Goal: Task Accomplishment & Management: Manage account settings

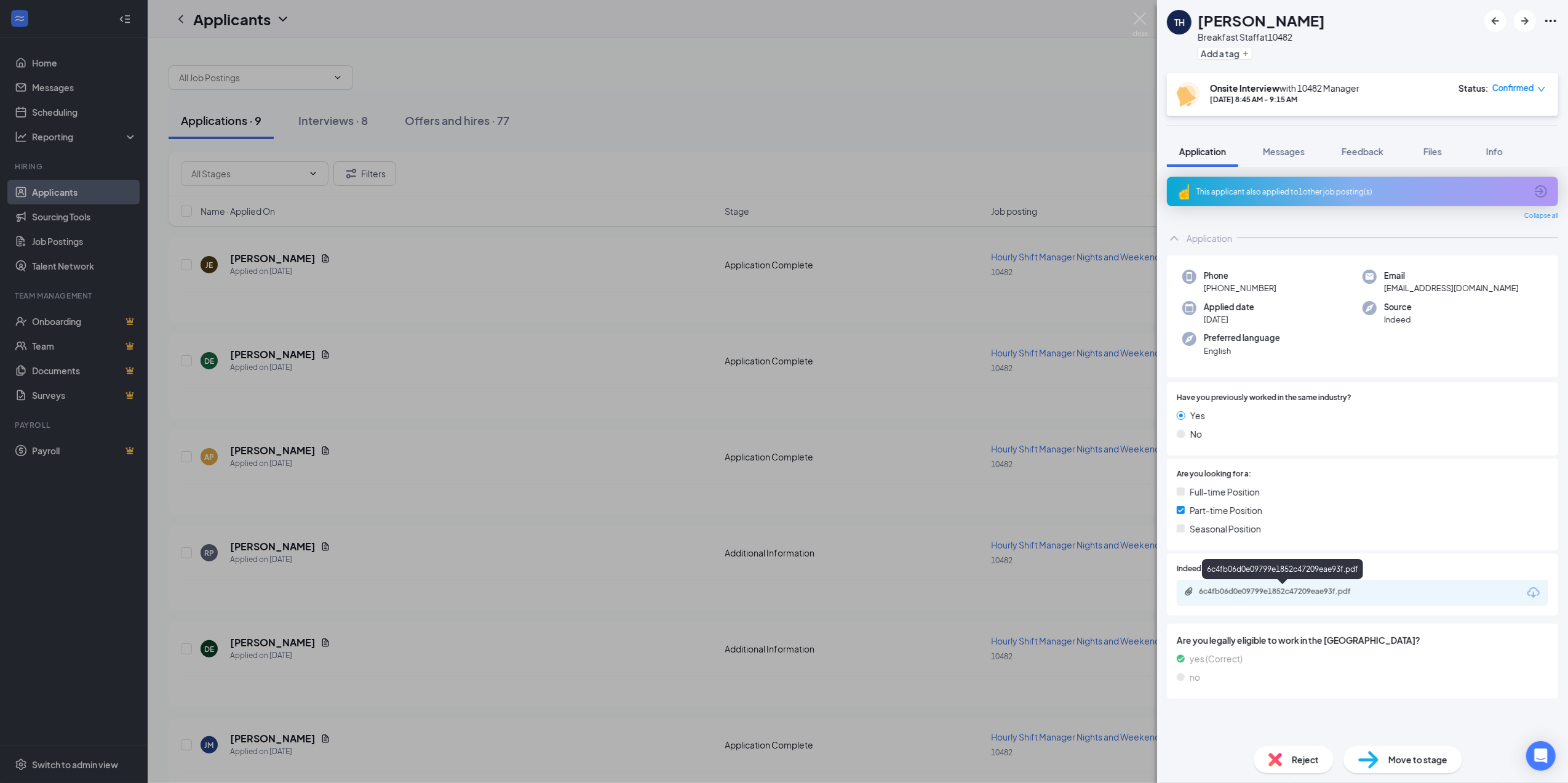
click at [1307, 588] on div "6c4fb06d0e09799e1852c47209eae93f.pdf" at bounding box center [1285, 591] width 172 height 10
click at [64, 247] on div "TH Tyler Hoffman Breakfast Staff at 10482 Add a tag Onsite Interview with 10482…" at bounding box center [784, 392] width 1568 height 783
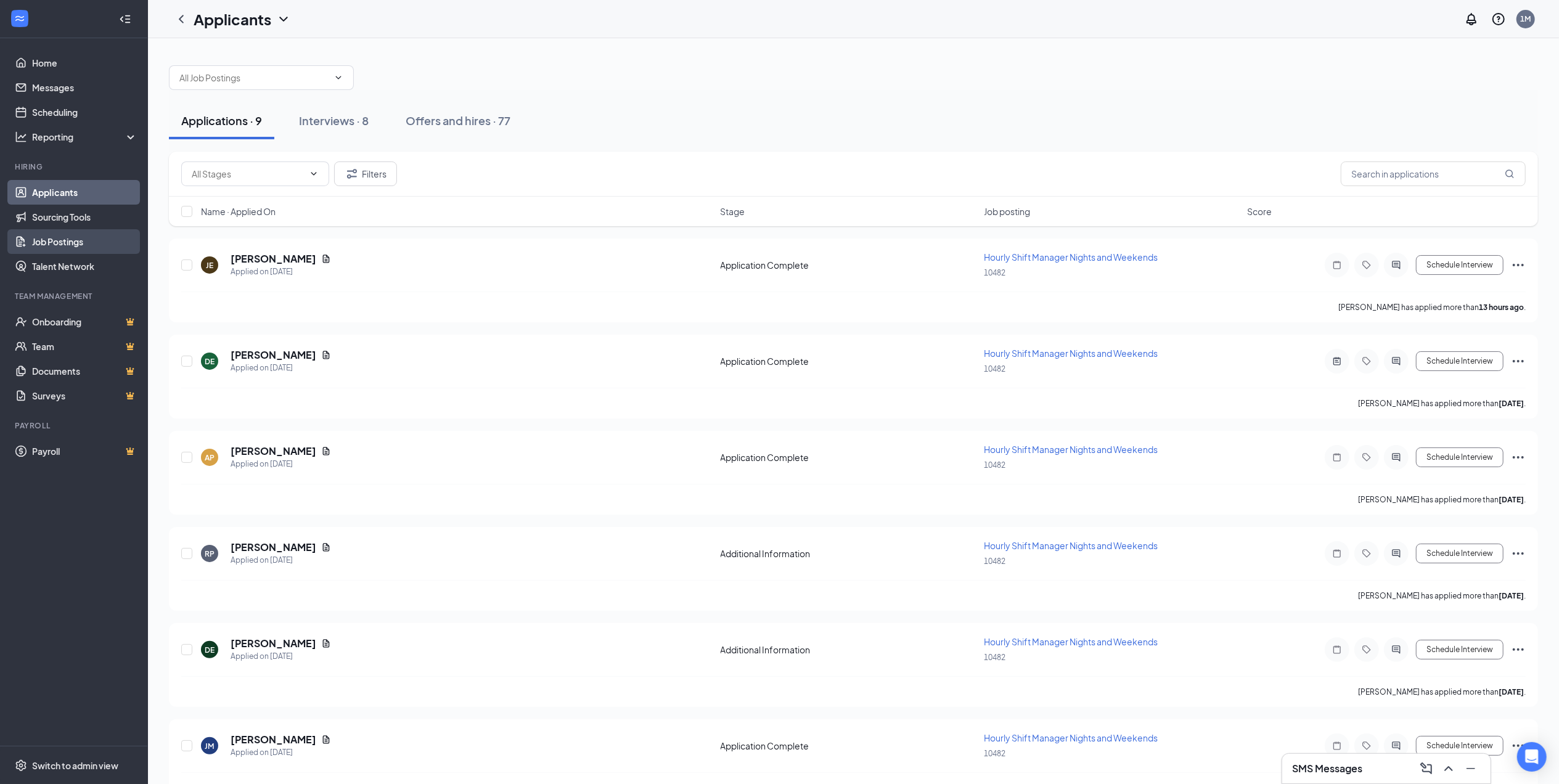
click at [75, 238] on link "Job Postings" at bounding box center [84, 242] width 106 height 25
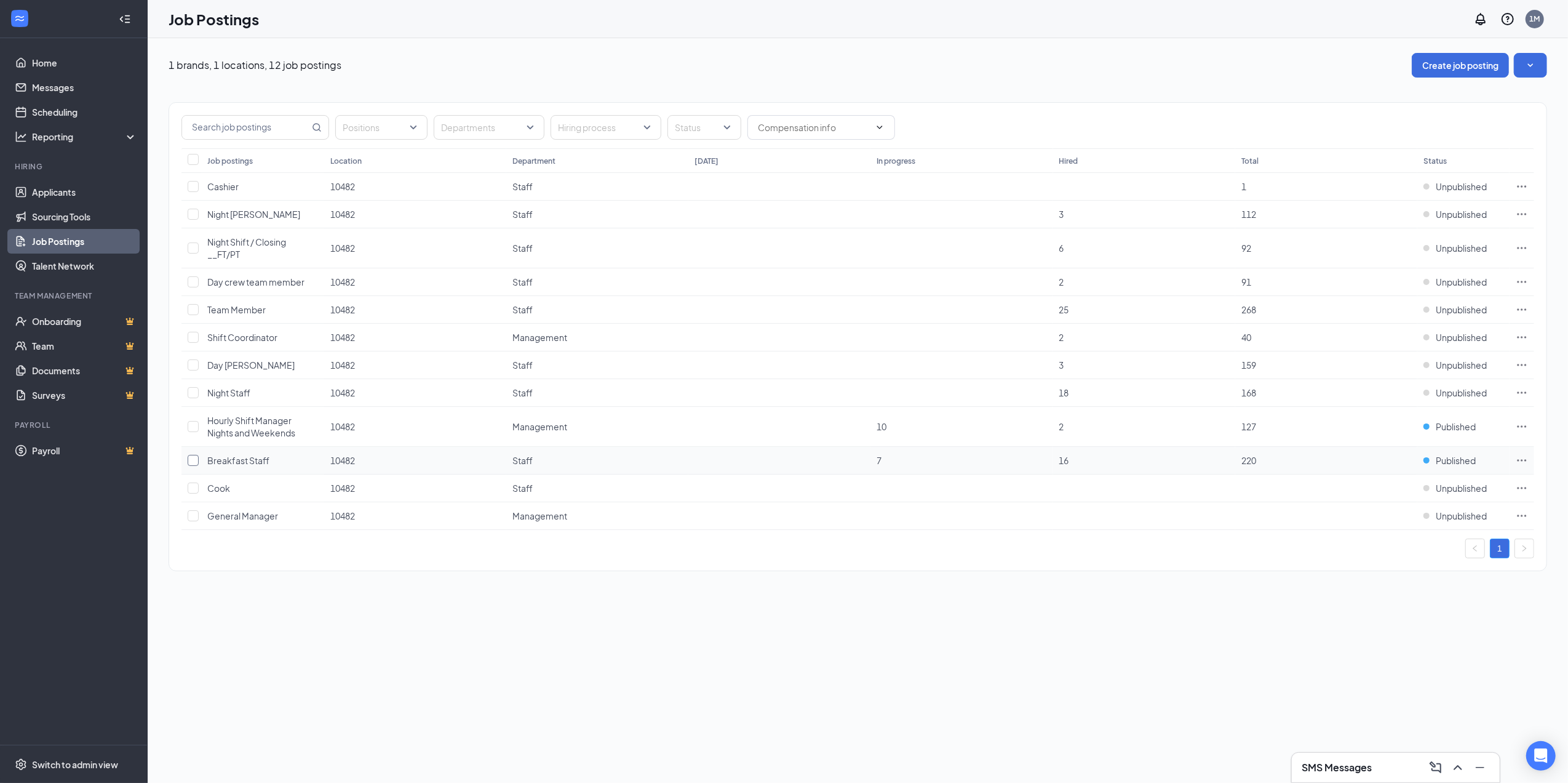
click at [195, 467] on label at bounding box center [191, 460] width 7 height 12
click at [195, 466] on input "checkbox" at bounding box center [193, 460] width 11 height 11
checkbox input "true"
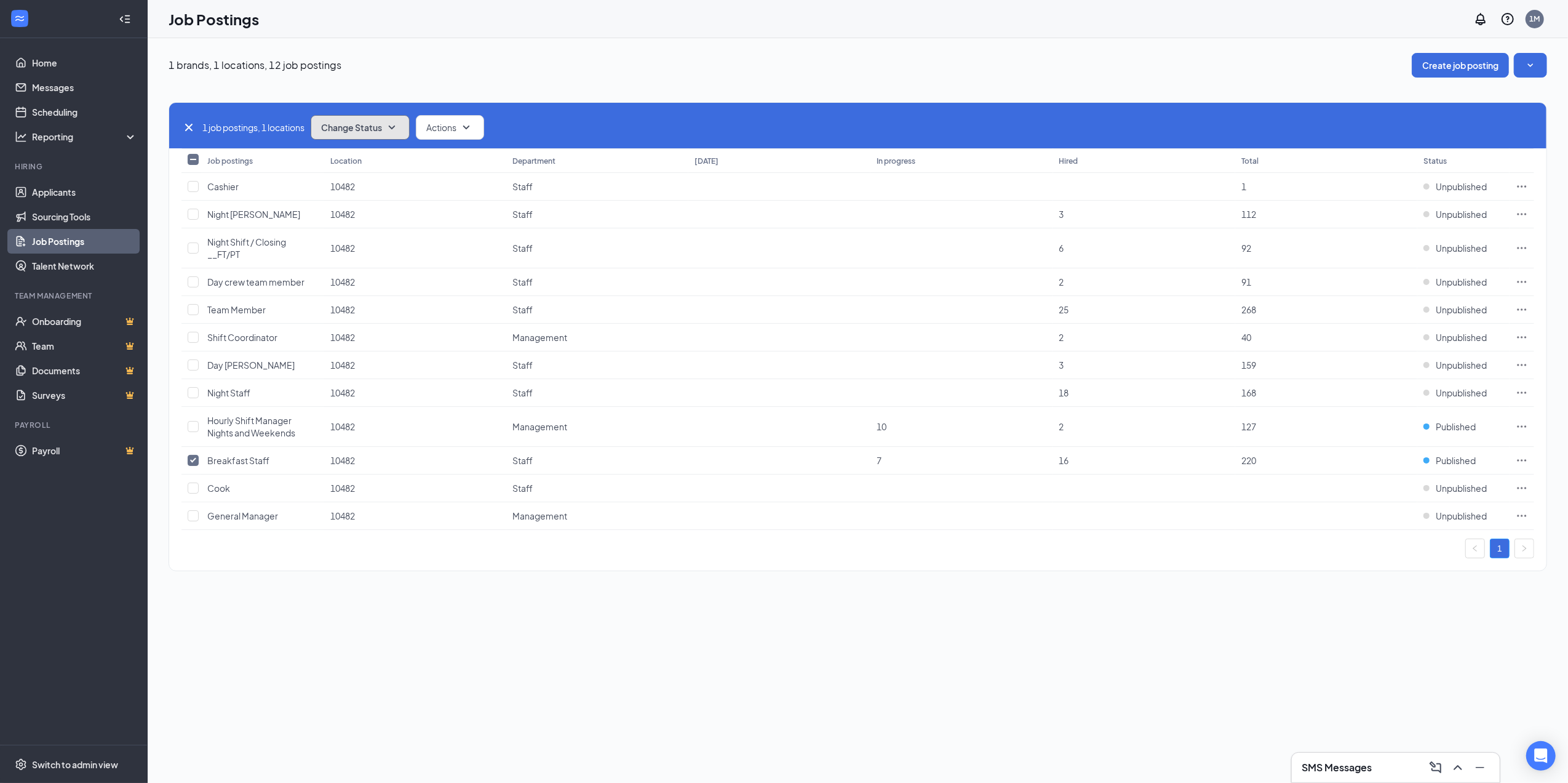
click at [371, 128] on span "Change Status" at bounding box center [351, 127] width 61 height 8
click at [347, 190] on span "Unpublish" at bounding box center [344, 188] width 40 height 14
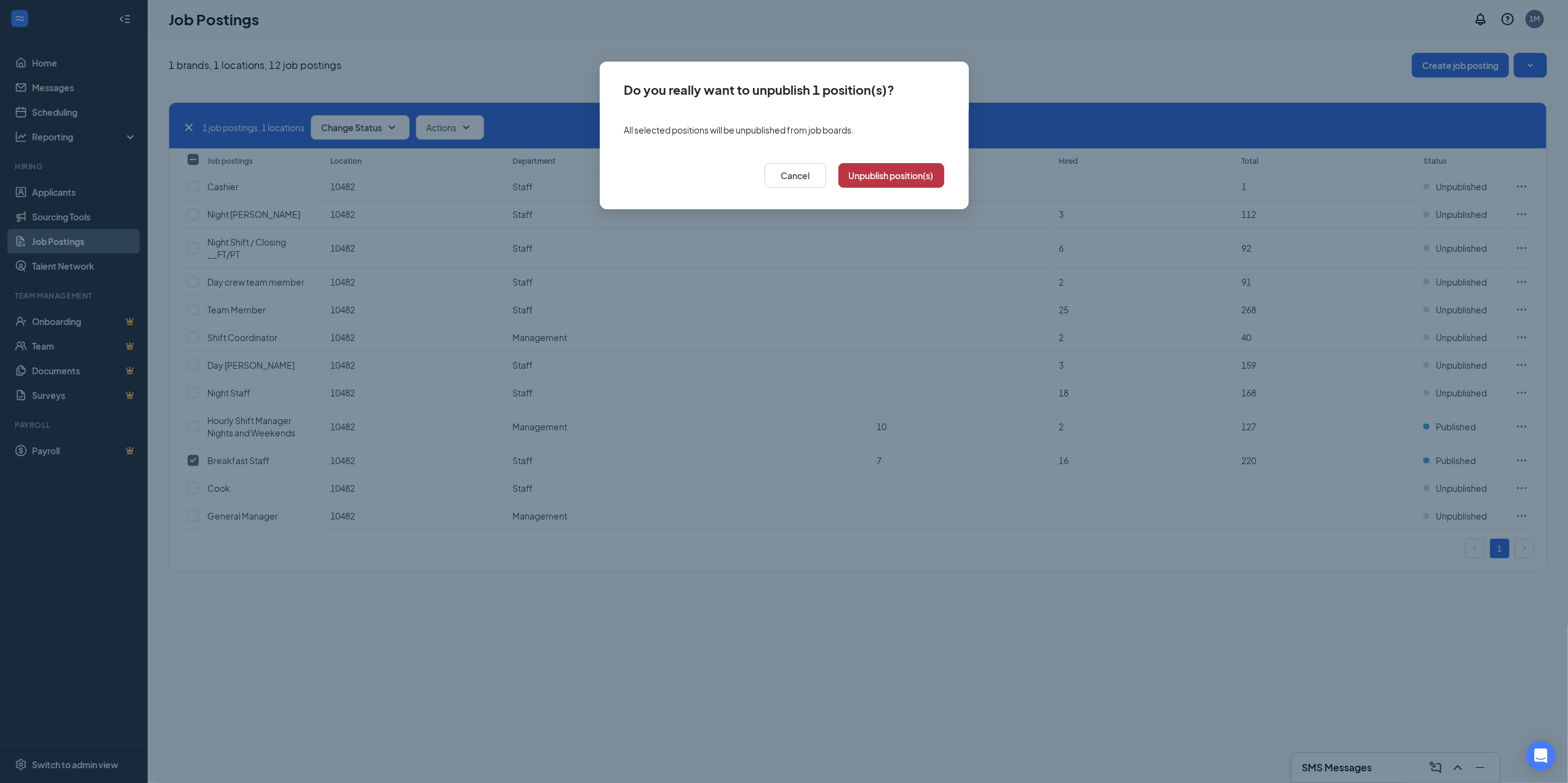
click at [873, 177] on button "Unpublish position(s)" at bounding box center [891, 175] width 106 height 25
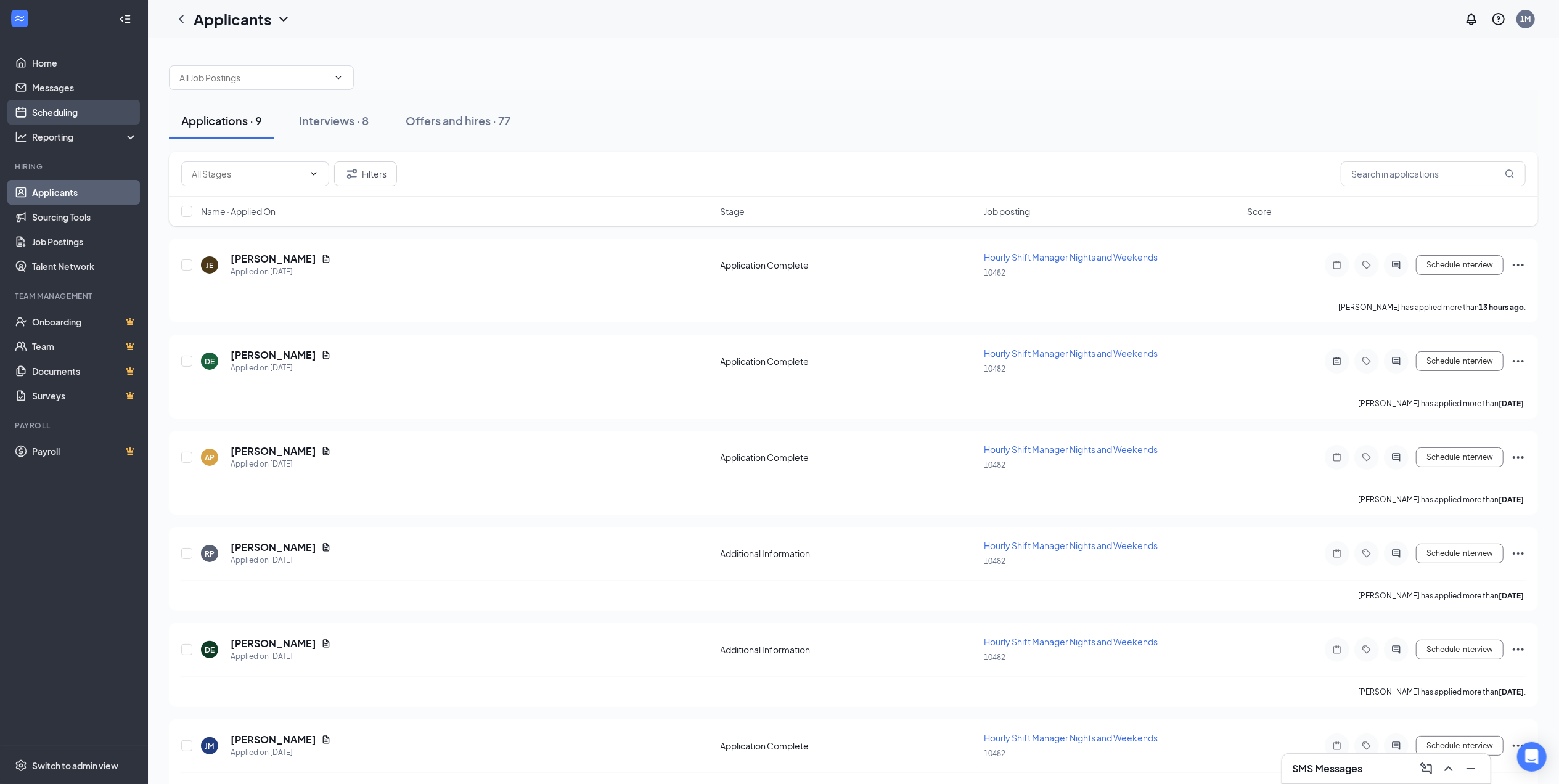
click at [75, 111] on link "Scheduling" at bounding box center [84, 112] width 106 height 25
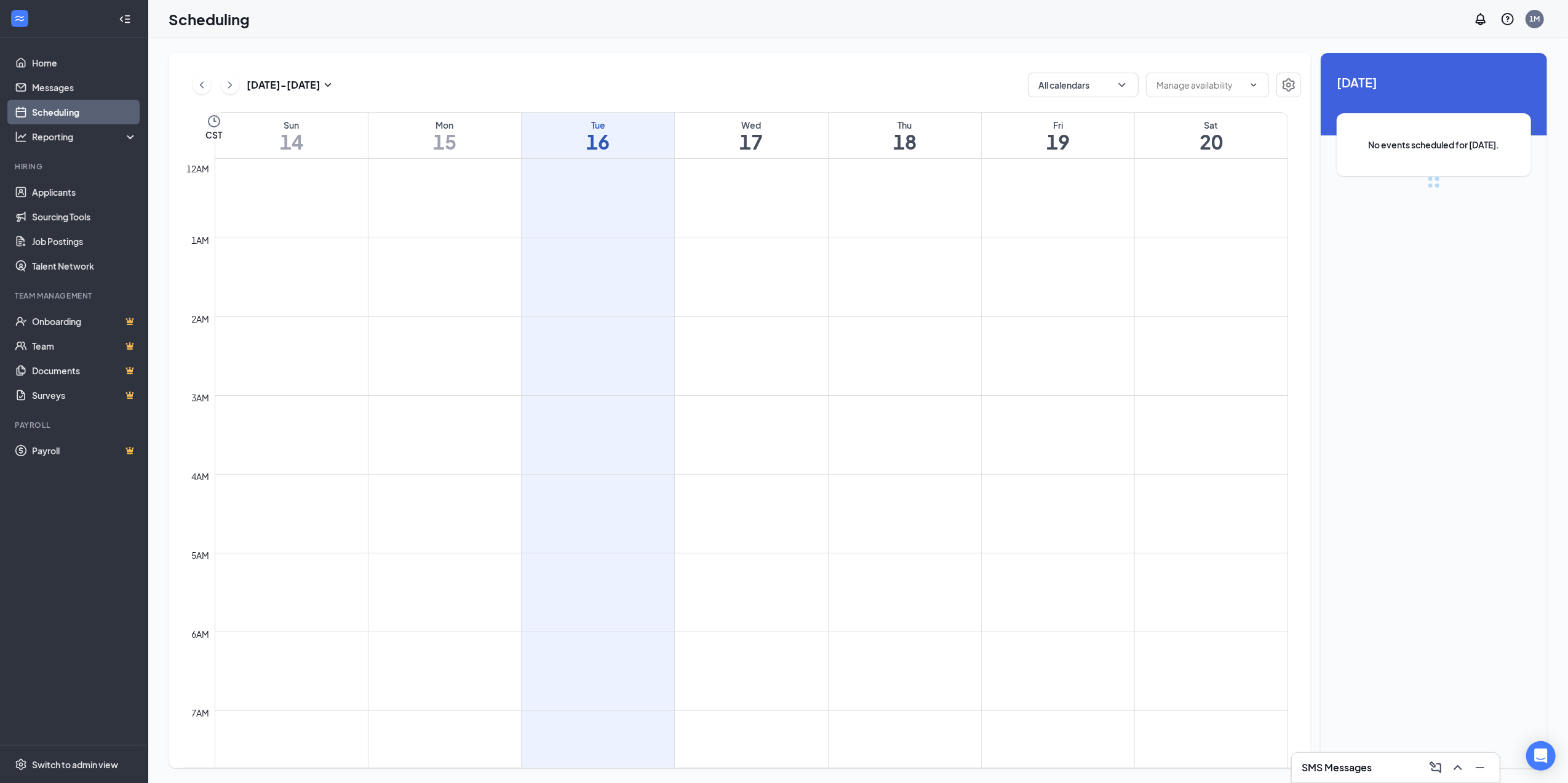
scroll to position [604, 0]
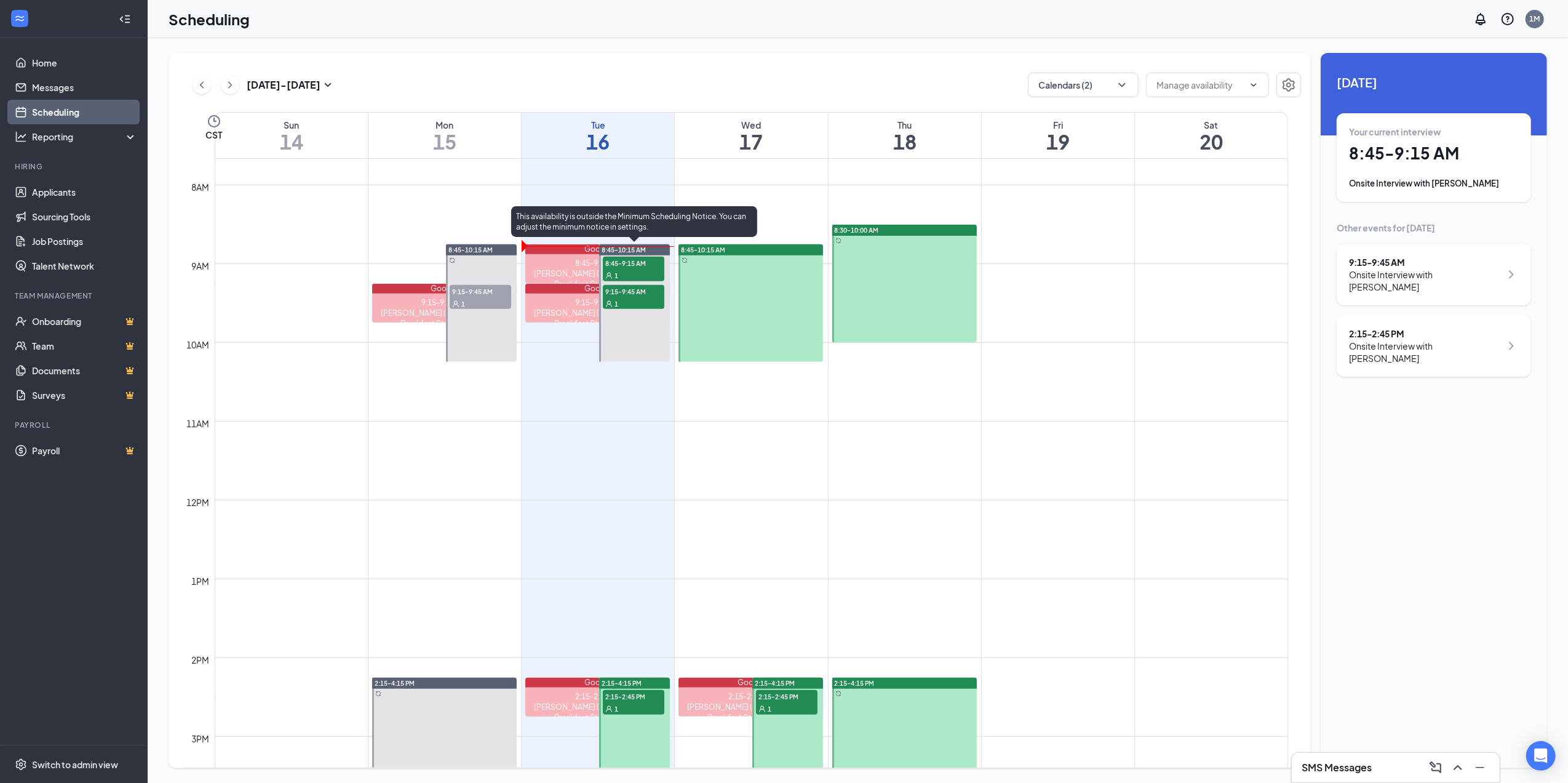
click at [631, 294] on span "9:15-9:45 AM" at bounding box center [633, 291] width 61 height 12
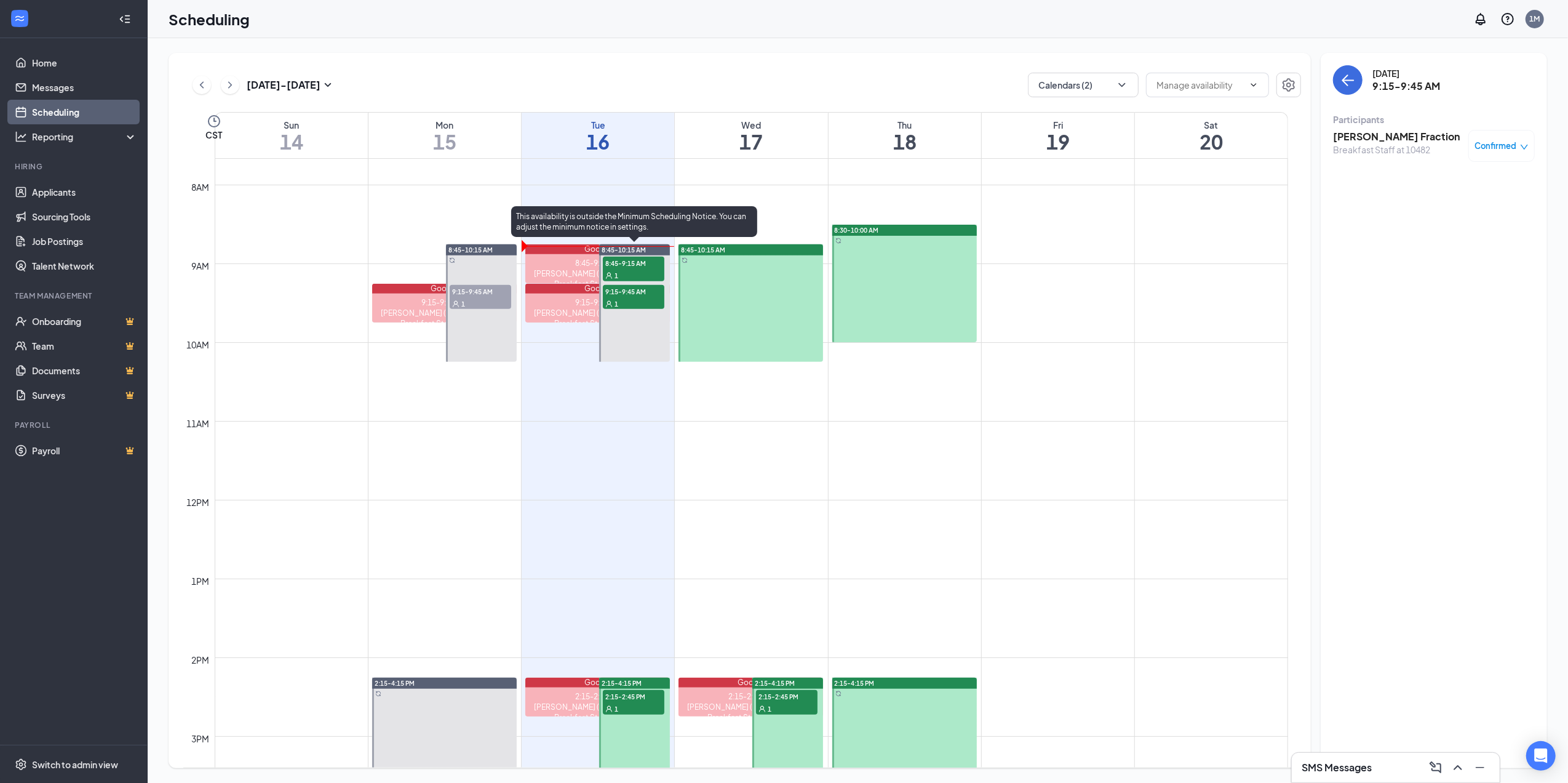
click at [642, 297] on div "1" at bounding box center [633, 303] width 61 height 12
click at [634, 301] on link "8:45-10:15 AM 8:45-9:15 AM 1 9:15-9:45 AM 1" at bounding box center [634, 303] width 74 height 118
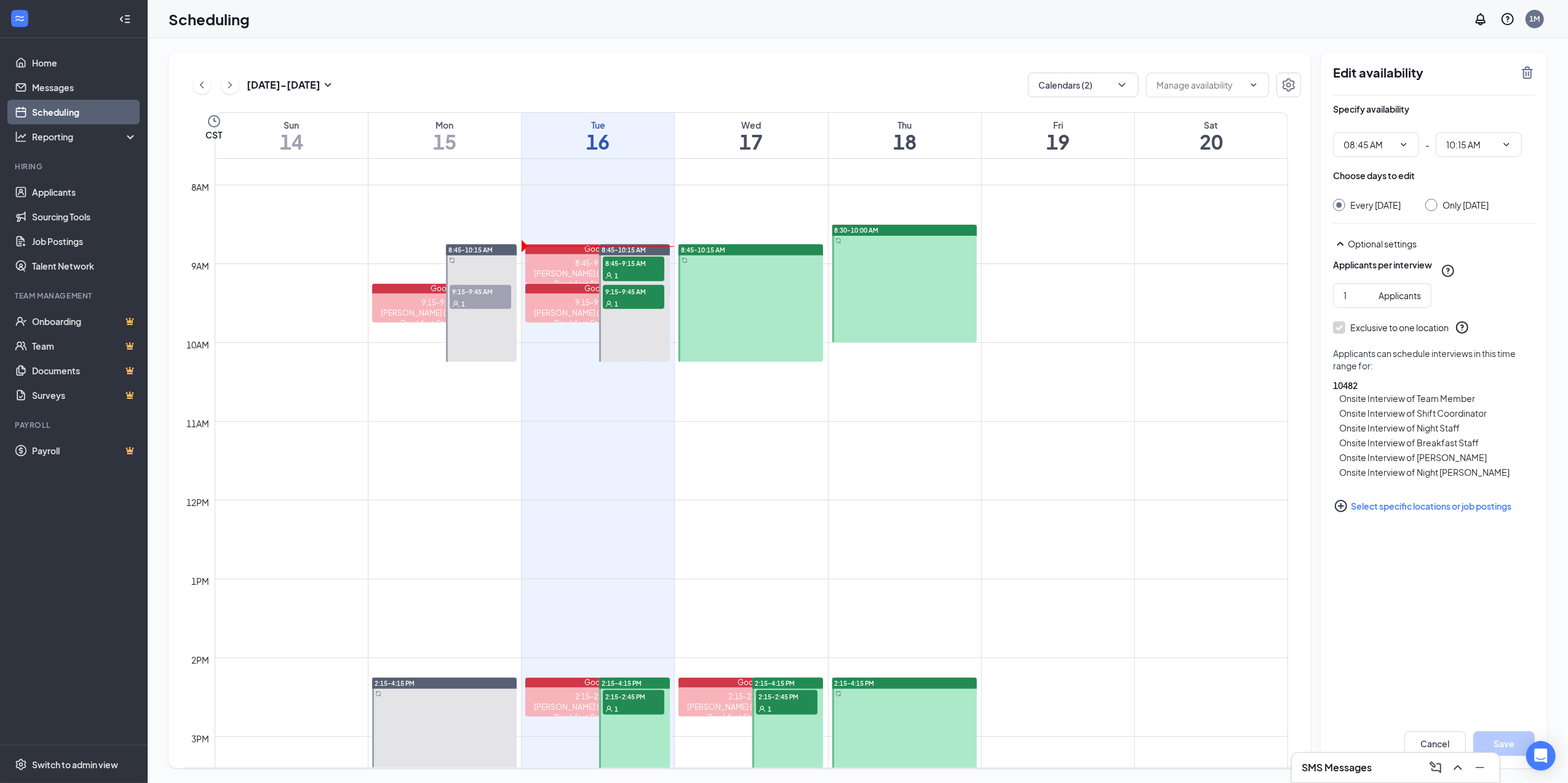
drag, startPoint x: 857, startPoint y: 558, endPoint x: 853, endPoint y: 552, distance: 7.2
click at [855, 558] on td at bounding box center [752, 549] width 1074 height 19
click at [769, 461] on td at bounding box center [752, 470] width 1074 height 19
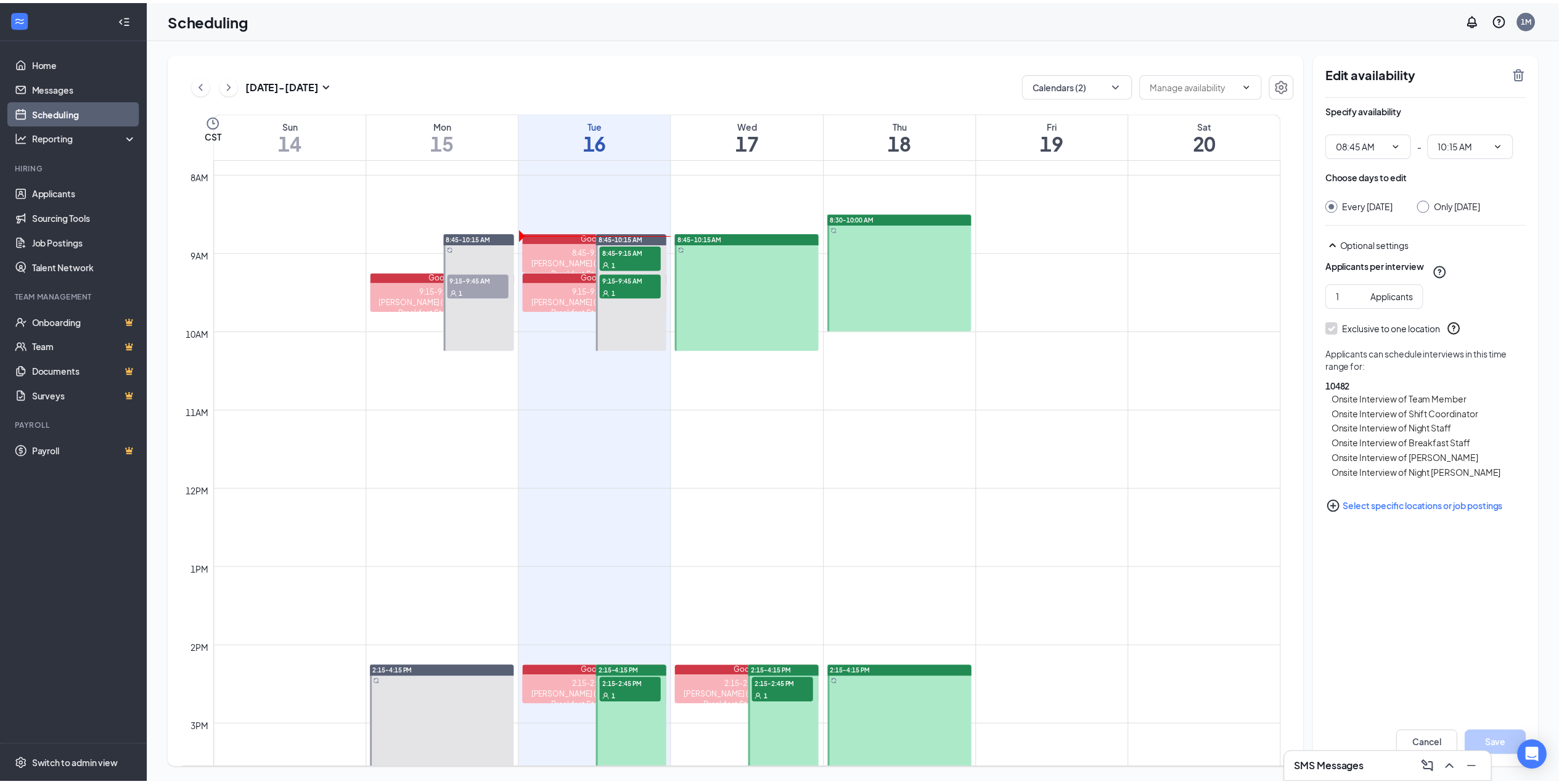
scroll to position [605, 0]
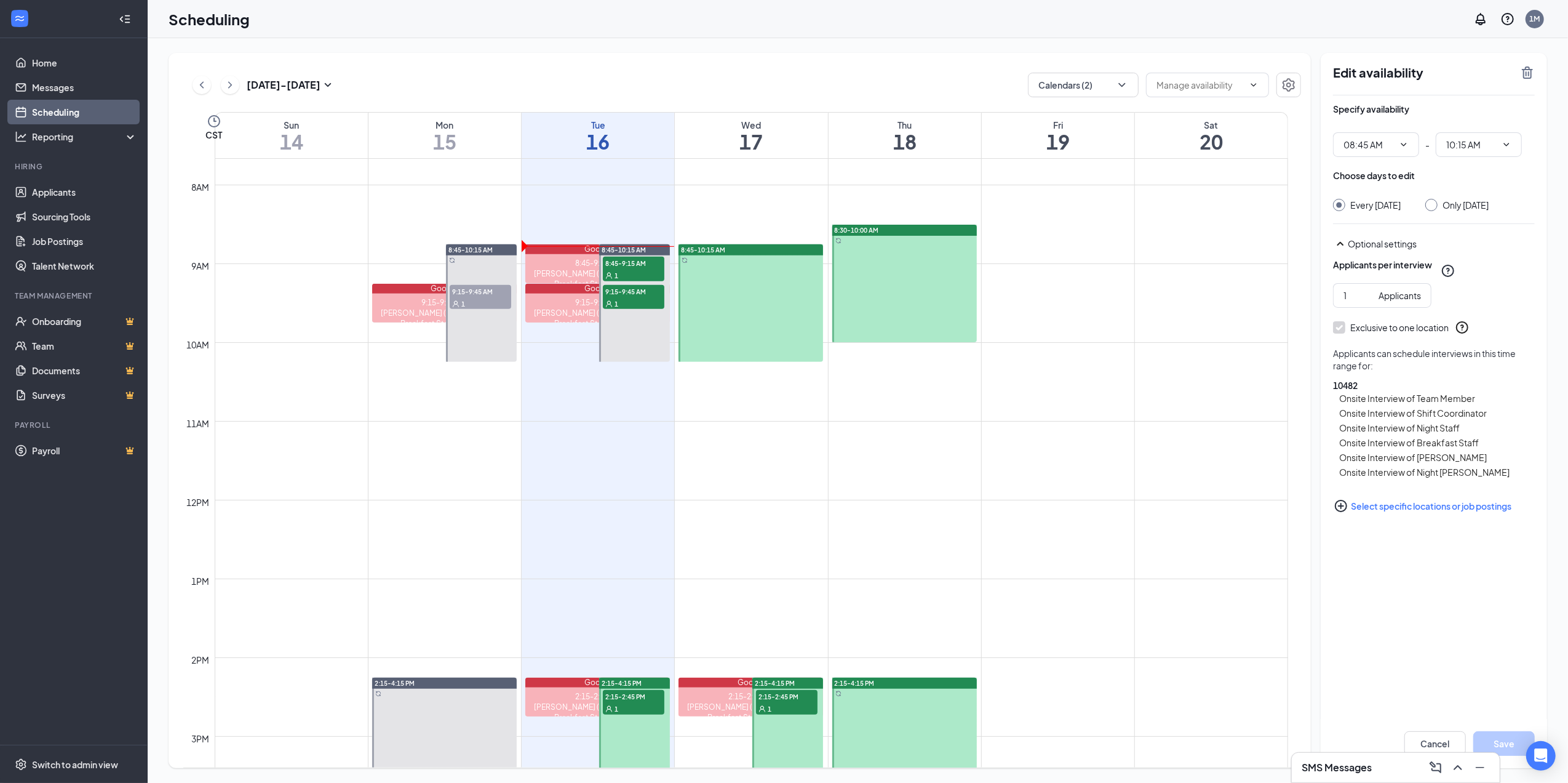
click at [633, 305] on link "8:45-10:15 AM 8:45-9:15 AM 1 9:15-9:45 AM 1" at bounding box center [634, 303] width 74 height 118
click at [585, 315] on div "[PERSON_NAME] (Onsite Interview - Breakfast Staff at 10482)" at bounding box center [598, 318] width 145 height 21
click at [579, 291] on div "Google" at bounding box center [598, 288] width 145 height 10
drag, startPoint x: 579, startPoint y: 291, endPoint x: 581, endPoint y: 298, distance: 7.3
click at [581, 298] on div "Google 9:15-9:45 AM [PERSON_NAME] (Onsite Interview - Breakfast Staff at 10482)" at bounding box center [598, 303] width 145 height 39
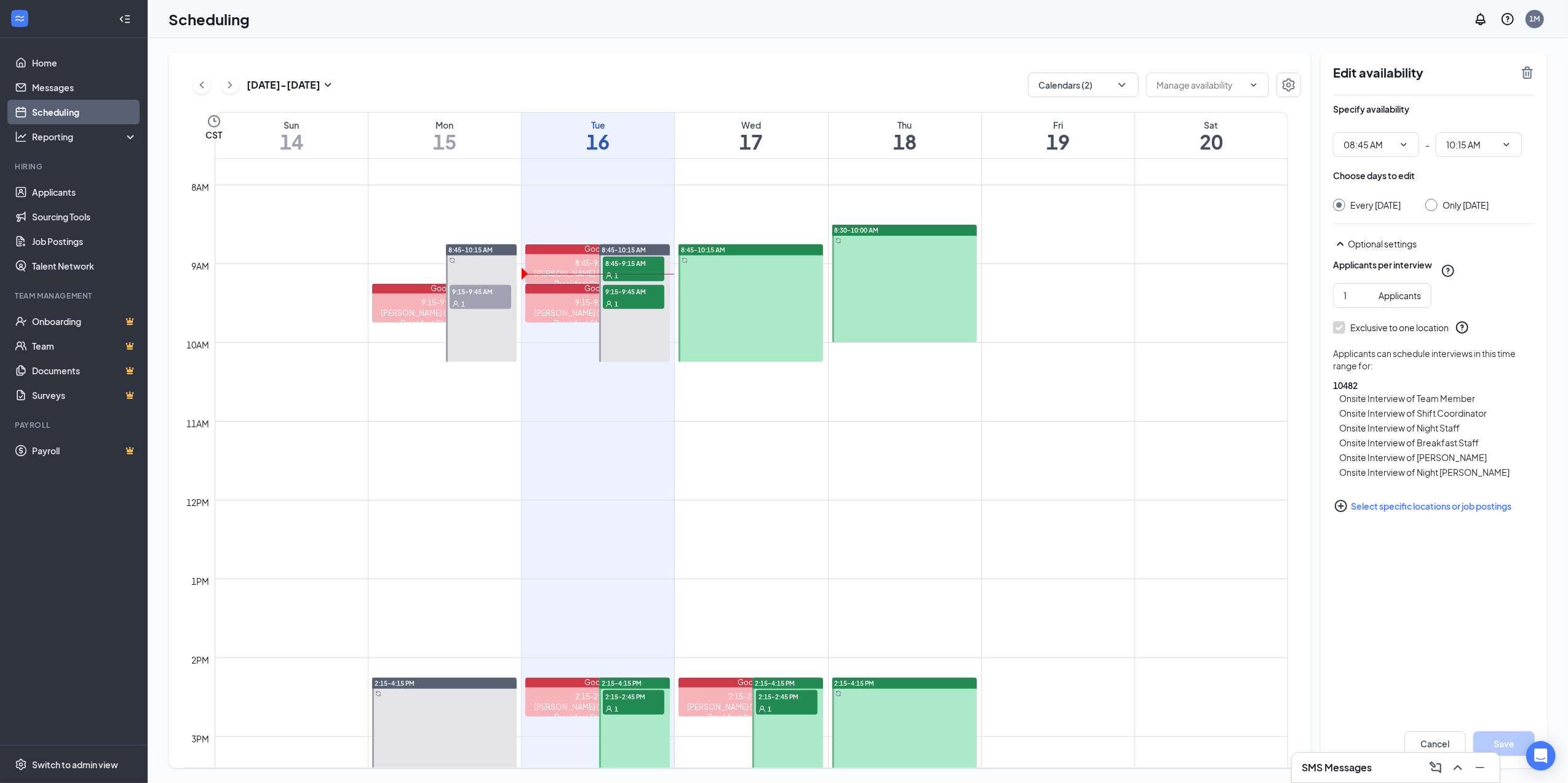
click at [628, 296] on link "8:45-10:15 AM 8:45-9:15 AM 1 9:15-9:45 AM 1" at bounding box center [634, 303] width 74 height 118
click at [587, 308] on div "[PERSON_NAME] (Onsite Interview - Breakfast Staff at 10482)" at bounding box center [598, 318] width 145 height 21
drag, startPoint x: 587, startPoint y: 308, endPoint x: 585, endPoint y: 298, distance: 10.2
click at [589, 314] on div "[PERSON_NAME] (Onsite Interview - Breakfast Staff at 10482)" at bounding box center [598, 318] width 145 height 21
click at [54, 197] on link "Applicants" at bounding box center [84, 192] width 105 height 25
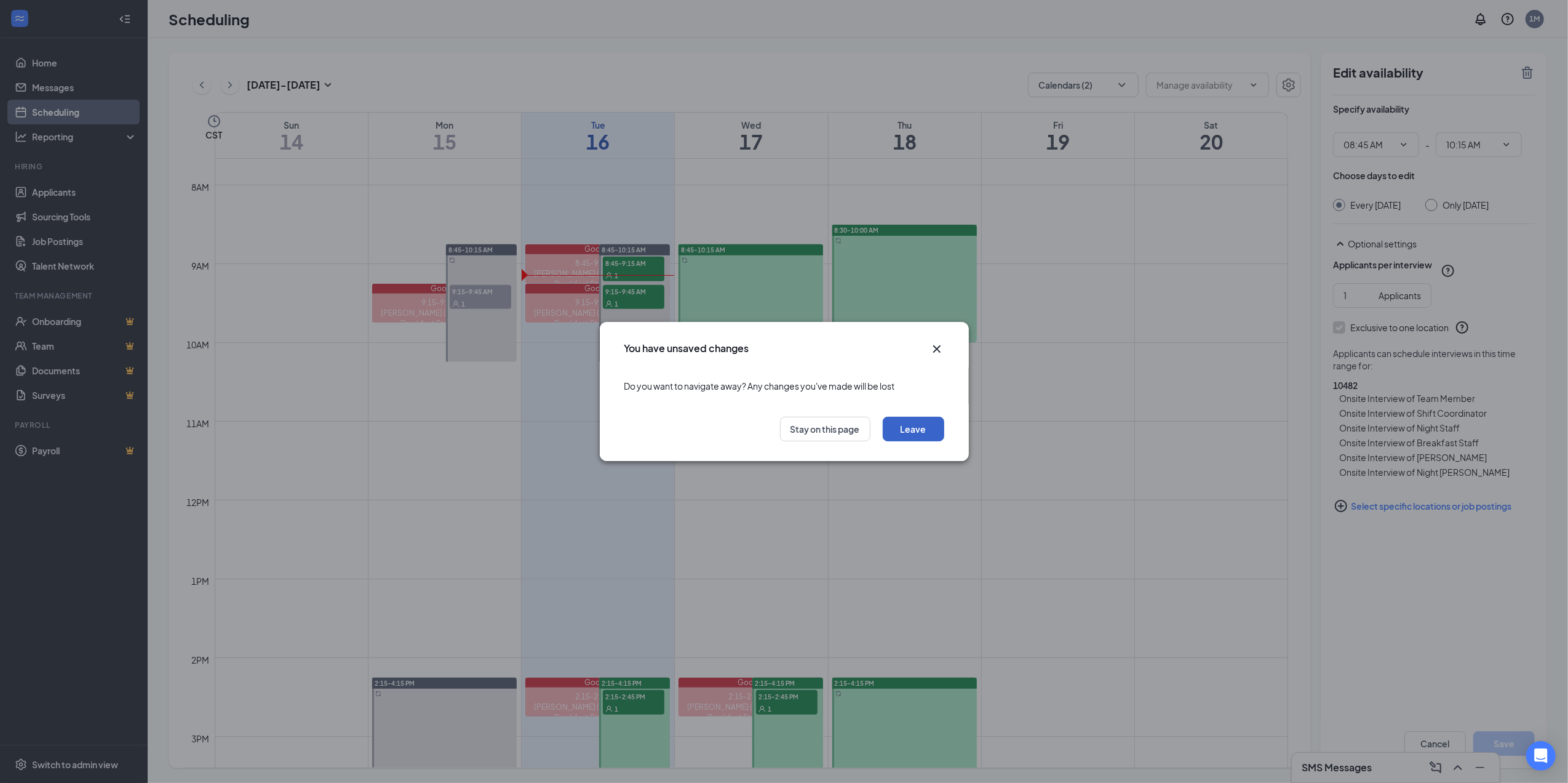
click at [928, 429] on button "Leave" at bounding box center [913, 429] width 61 height 25
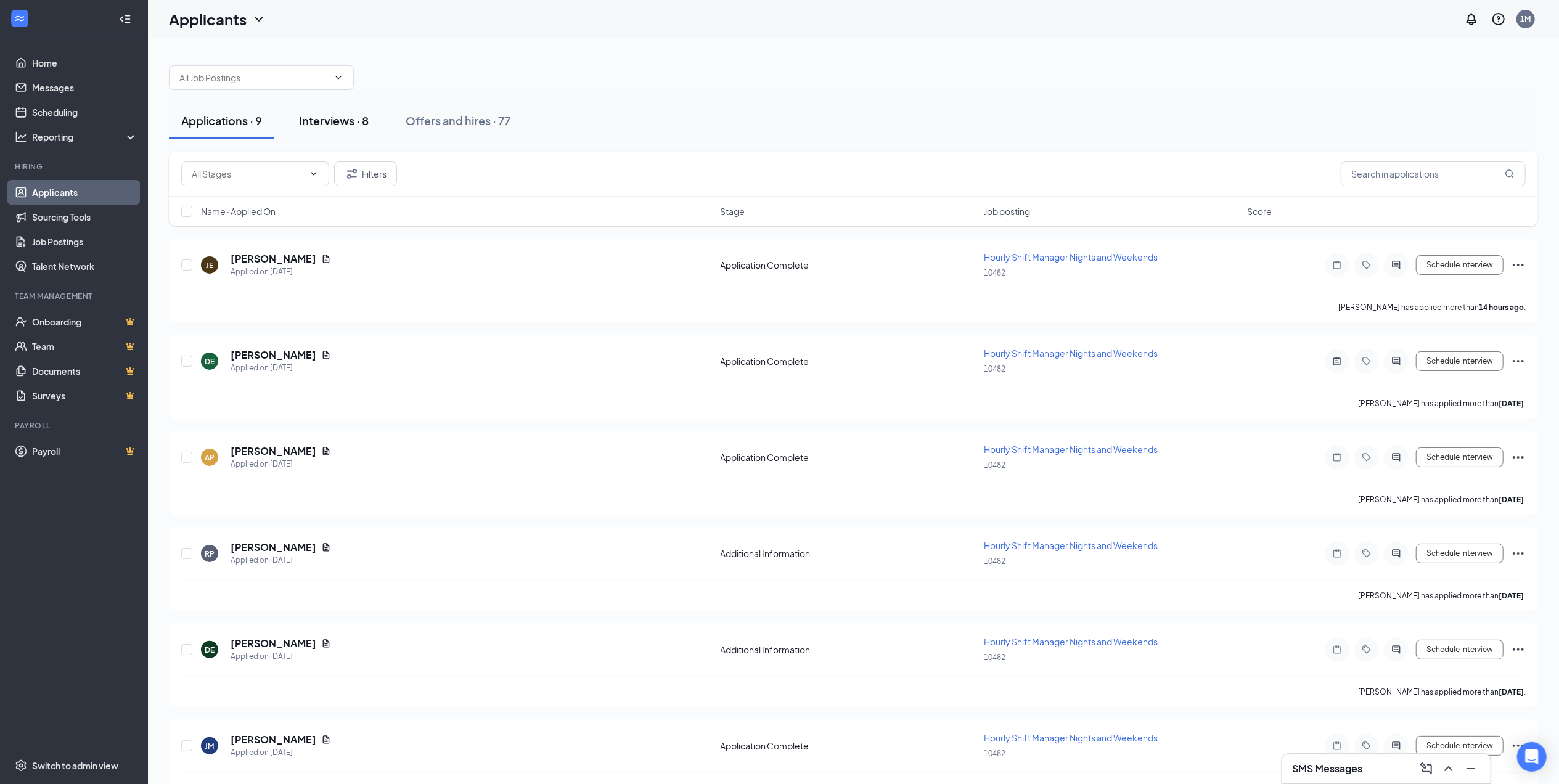
click at [322, 119] on div "Interviews · 8" at bounding box center [333, 121] width 69 height 16
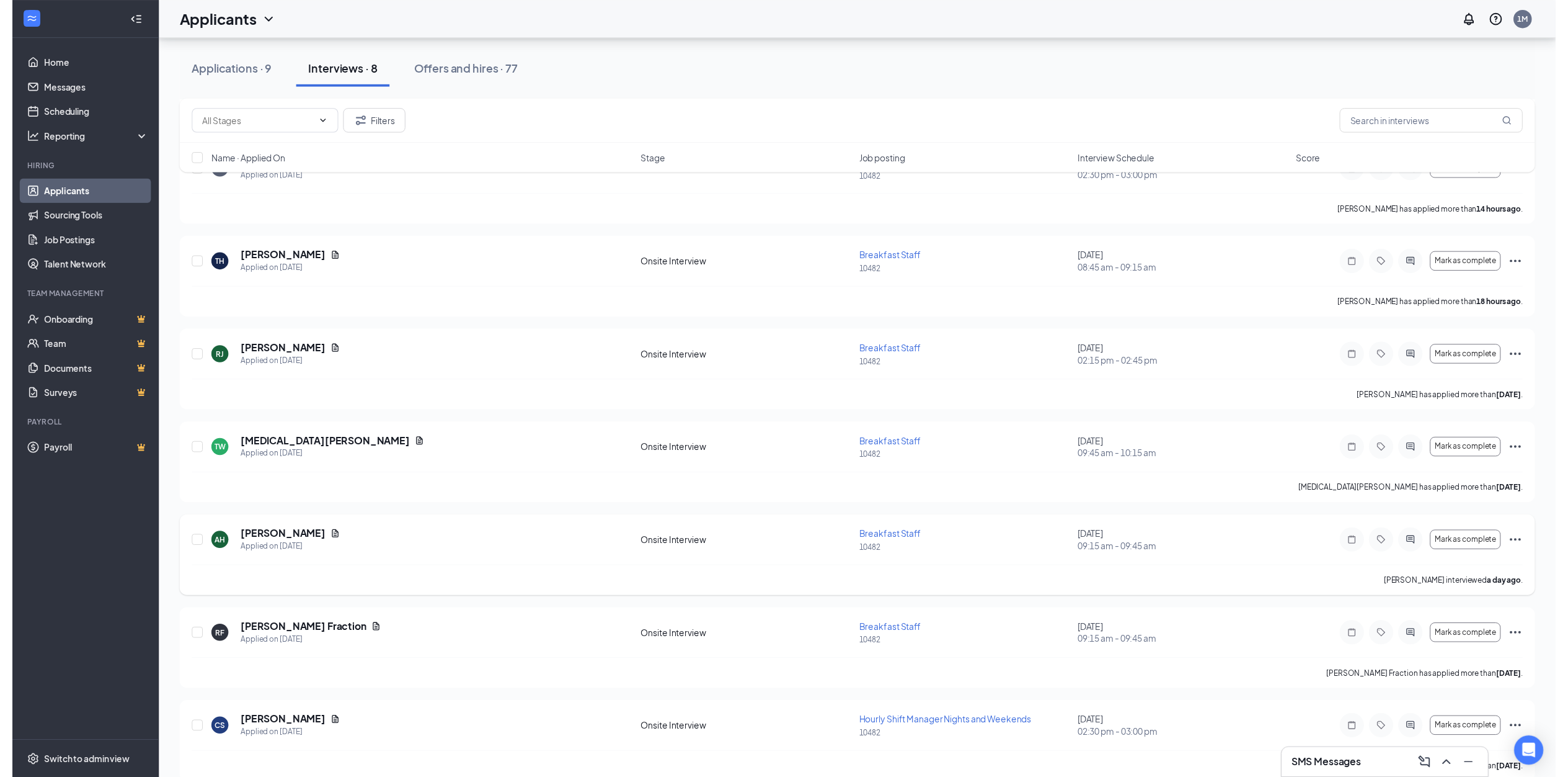
scroll to position [211, 0]
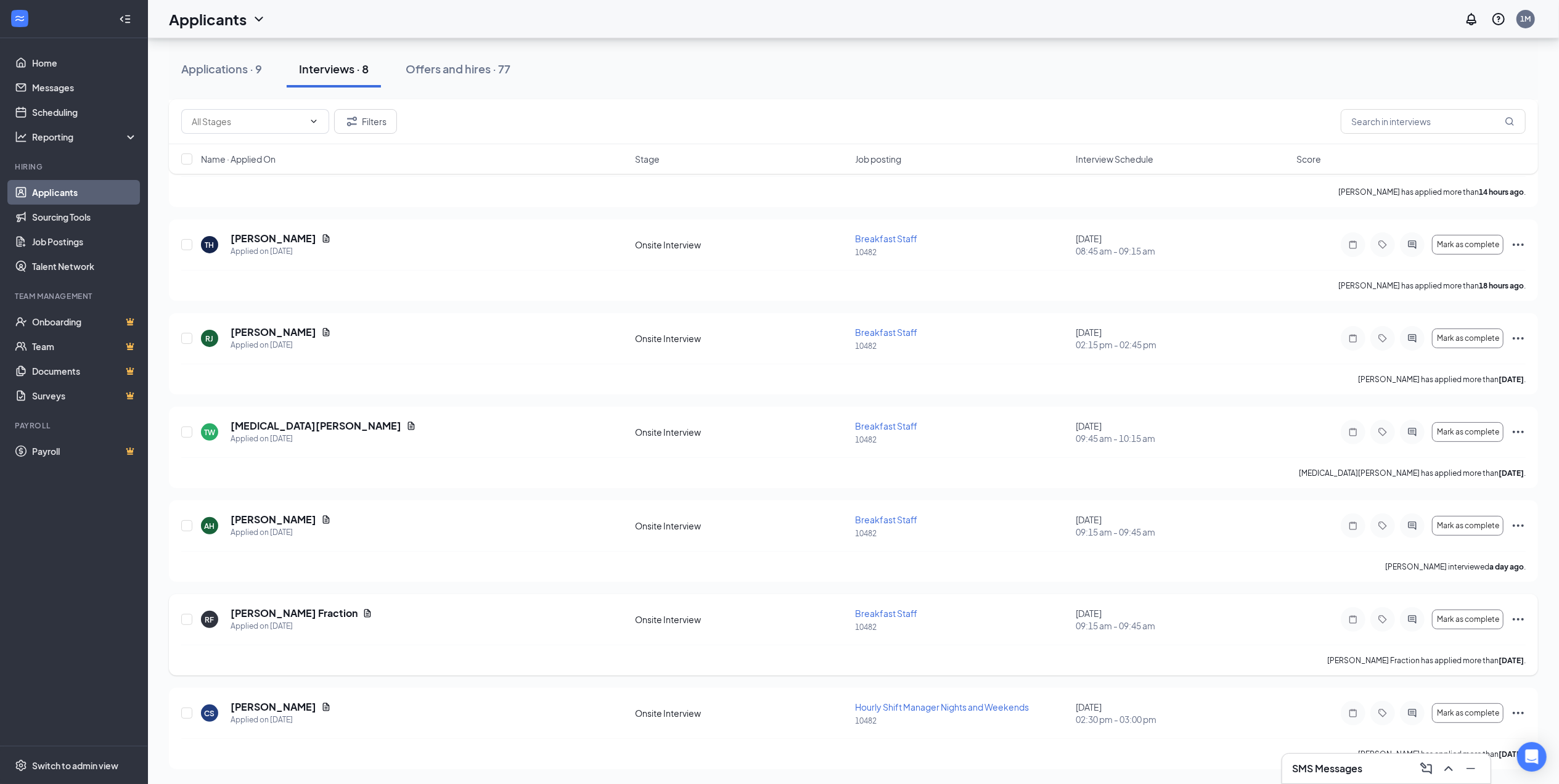
click at [314, 614] on div "[PERSON_NAME] Fraction" at bounding box center [301, 613] width 142 height 14
click at [362, 614] on icon "Document" at bounding box center [367, 613] width 10 height 10
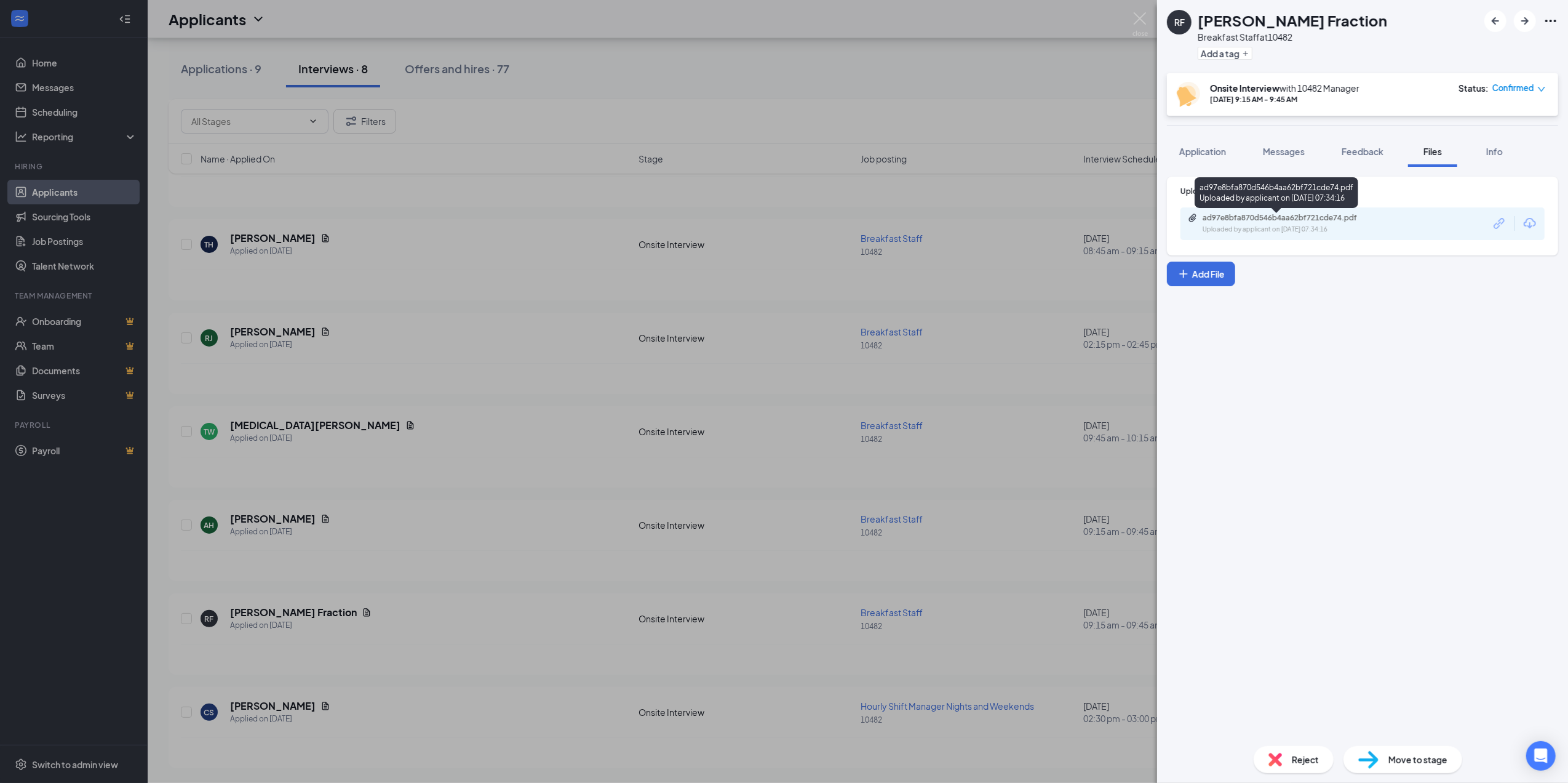
click at [1327, 225] on div "Uploaded by applicant on [DATE] 07:34:16" at bounding box center [1294, 229] width 184 height 10
click at [1215, 146] on span "Application" at bounding box center [1203, 151] width 47 height 11
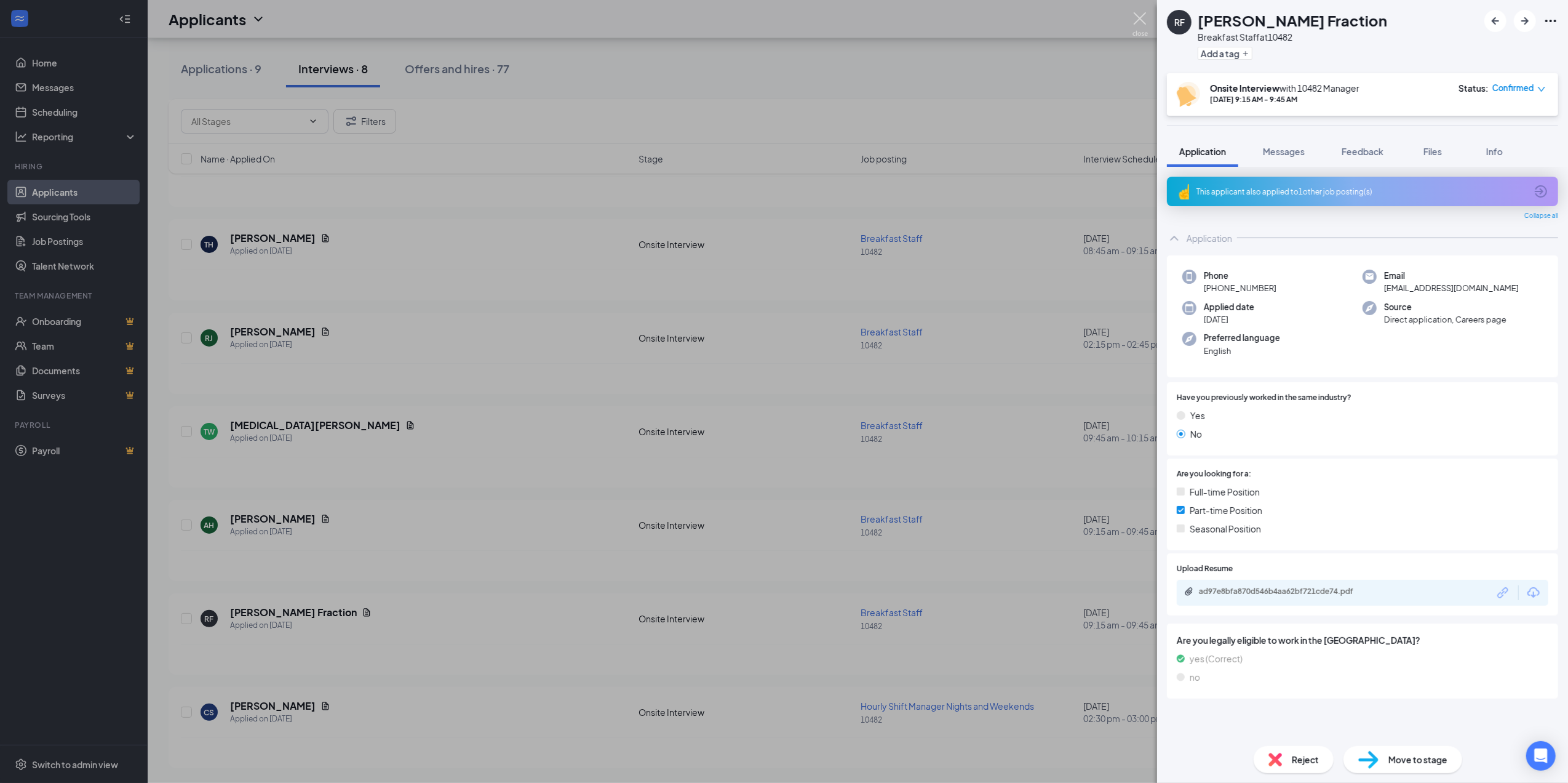
click at [1148, 16] on img at bounding box center [1140, 24] width 16 height 24
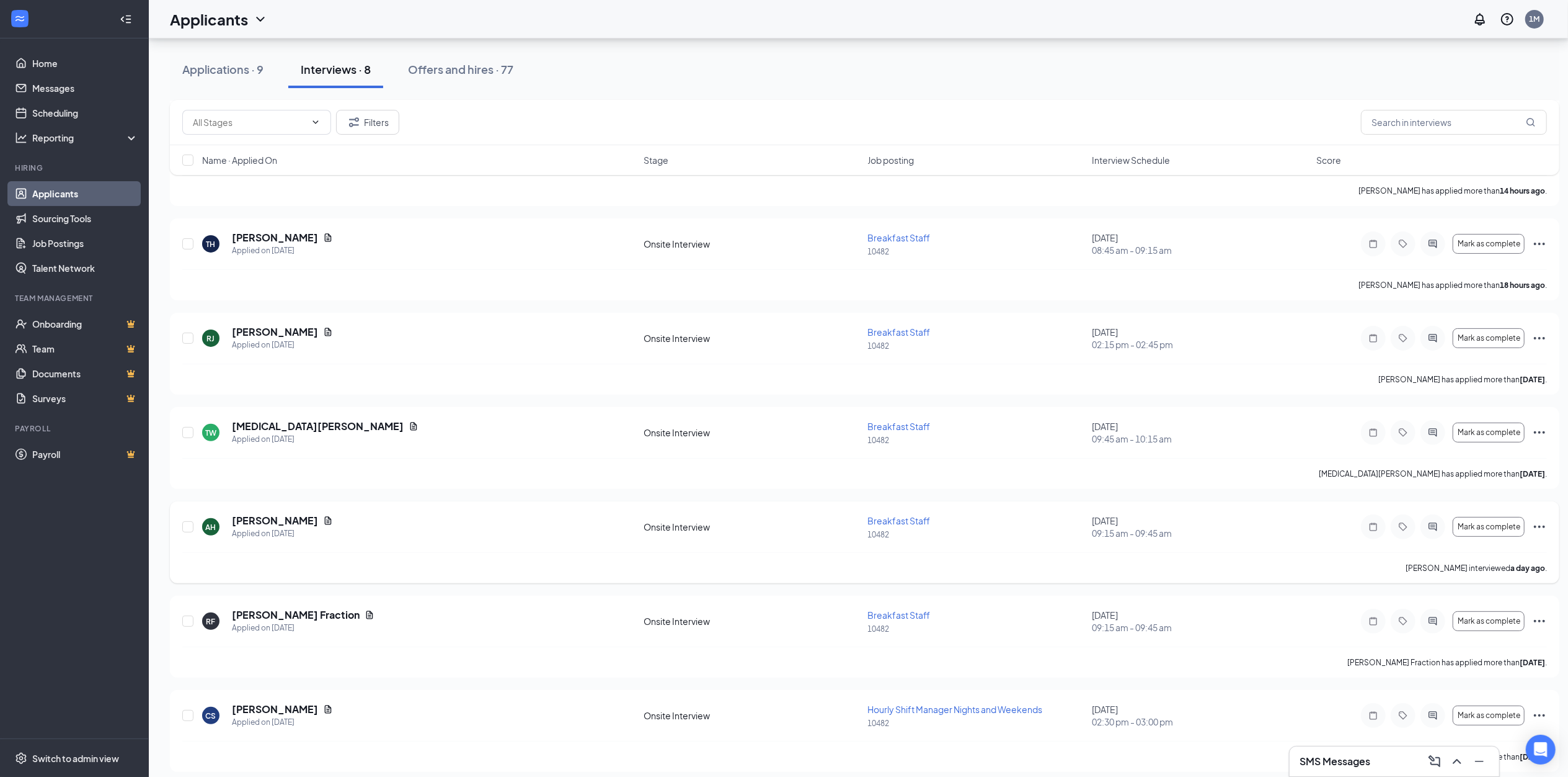
click at [1536, 529] on icon "Ellipses" at bounding box center [1539, 526] width 15 height 15
click at [1441, 383] on p "Reject" at bounding box center [1484, 386] width 107 height 12
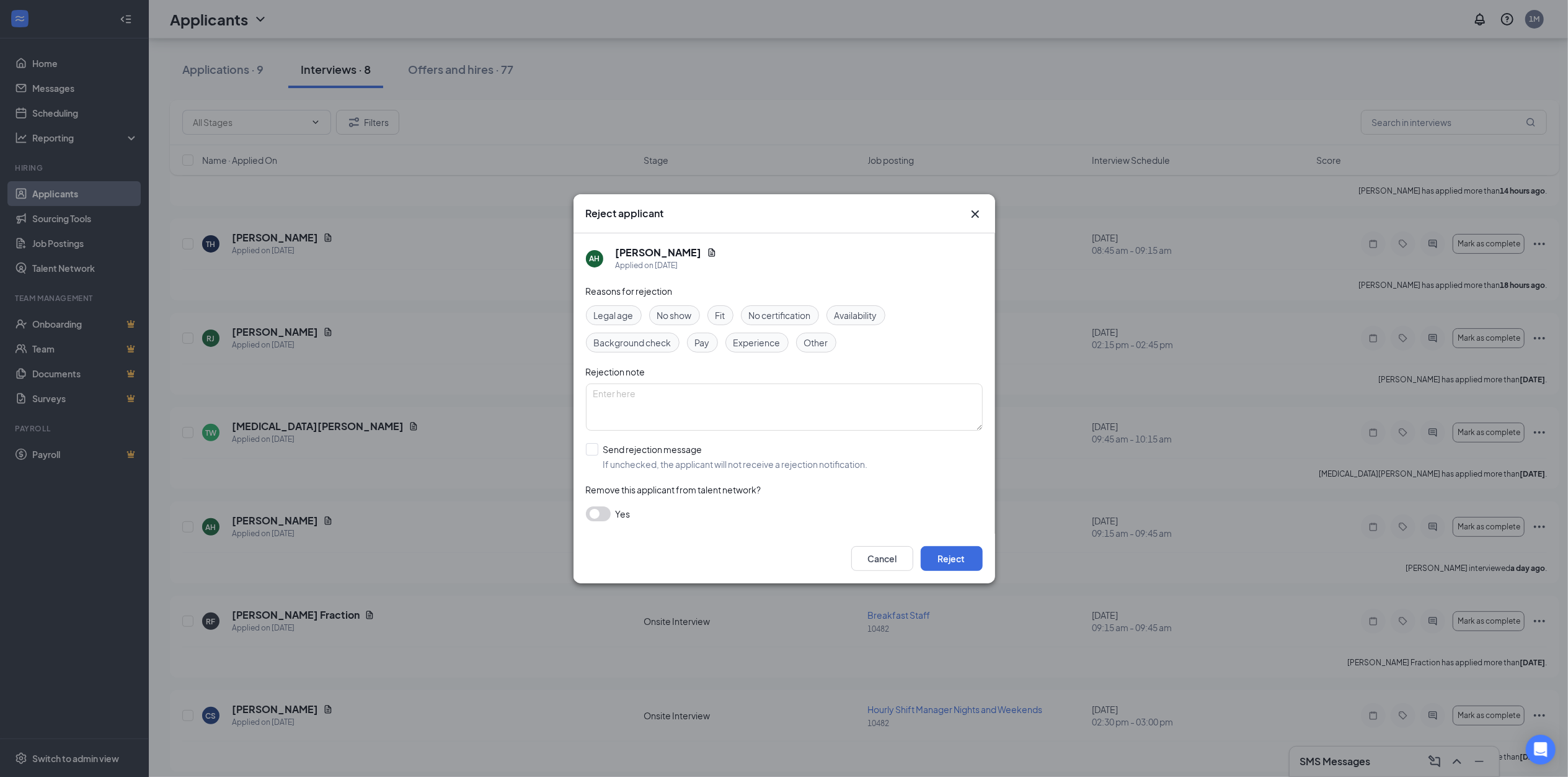
click at [685, 315] on span "No show" at bounding box center [674, 315] width 35 height 14
click at [955, 558] on button "Reject" at bounding box center [951, 558] width 62 height 25
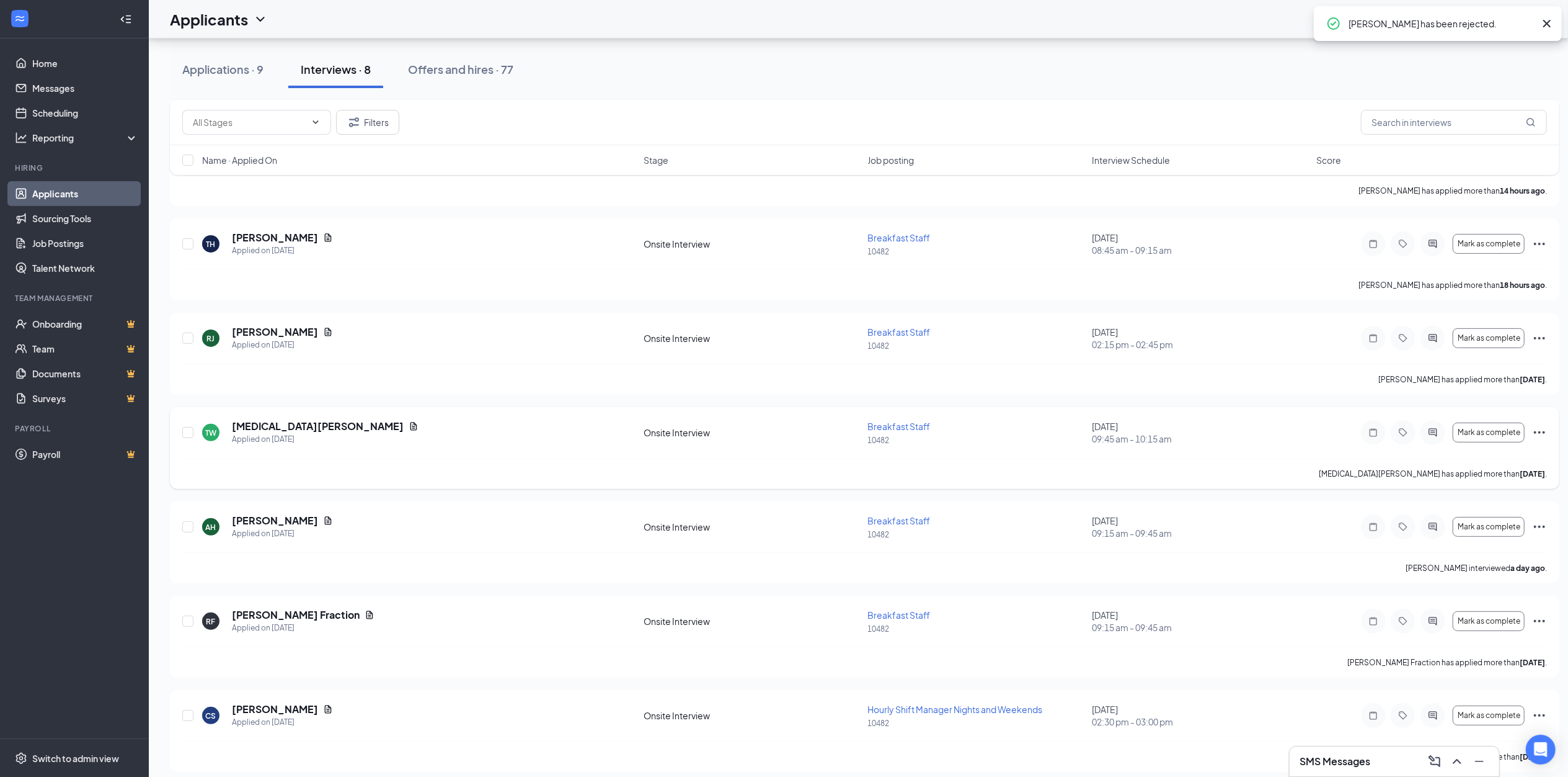
scroll to position [128, 0]
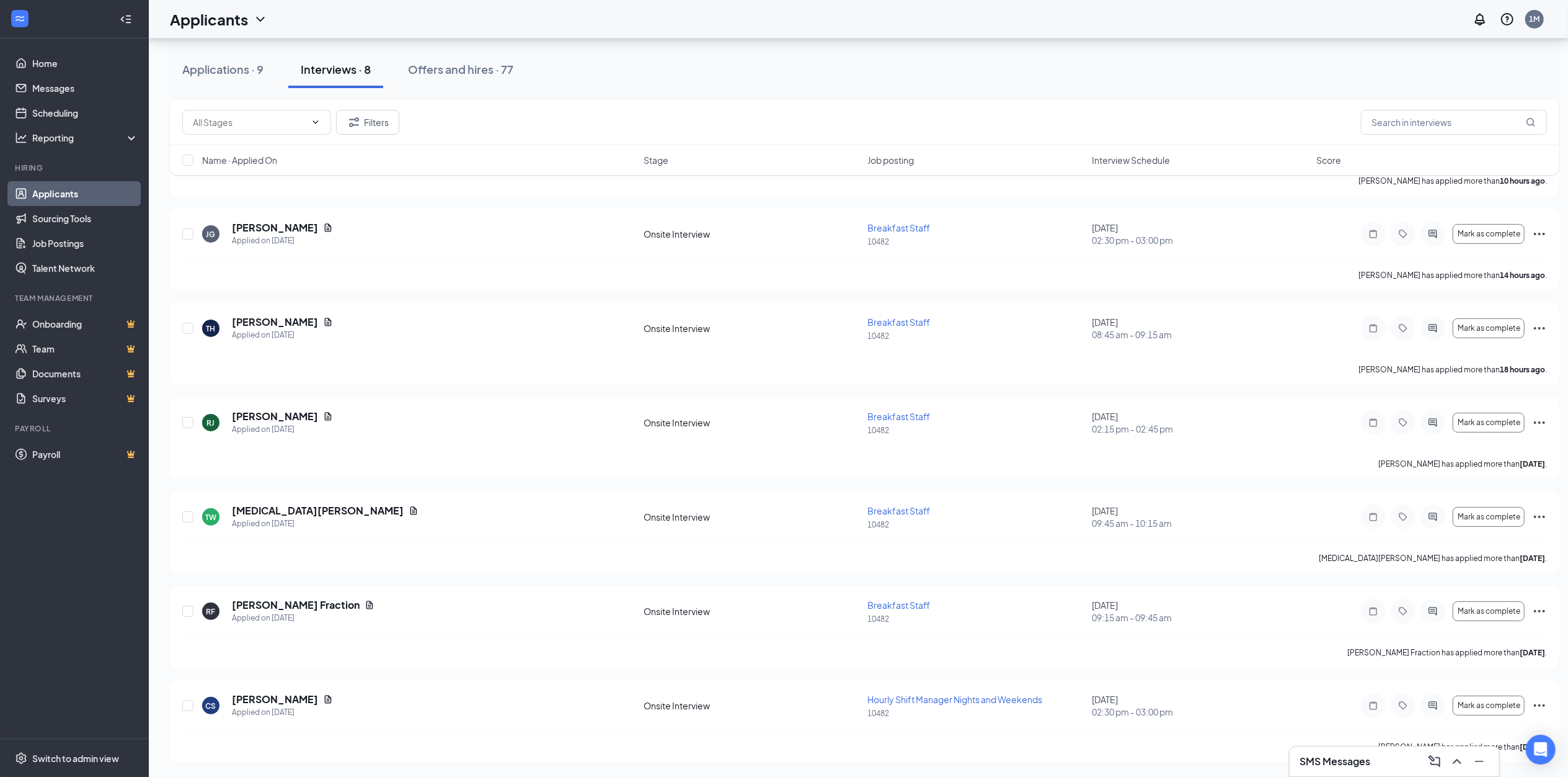
drag, startPoint x: 944, startPoint y: 514, endPoint x: 1112, endPoint y: 109, distance: 438.5
click at [1112, 104] on div "Filters" at bounding box center [865, 122] width 1389 height 45
click at [1530, 615] on div "Mark as complete" at bounding box center [1454, 611] width 186 height 25
click at [1539, 614] on icon "Ellipses" at bounding box center [1539, 611] width 15 height 15
click at [236, 73] on div "Applications · 9" at bounding box center [223, 69] width 81 height 16
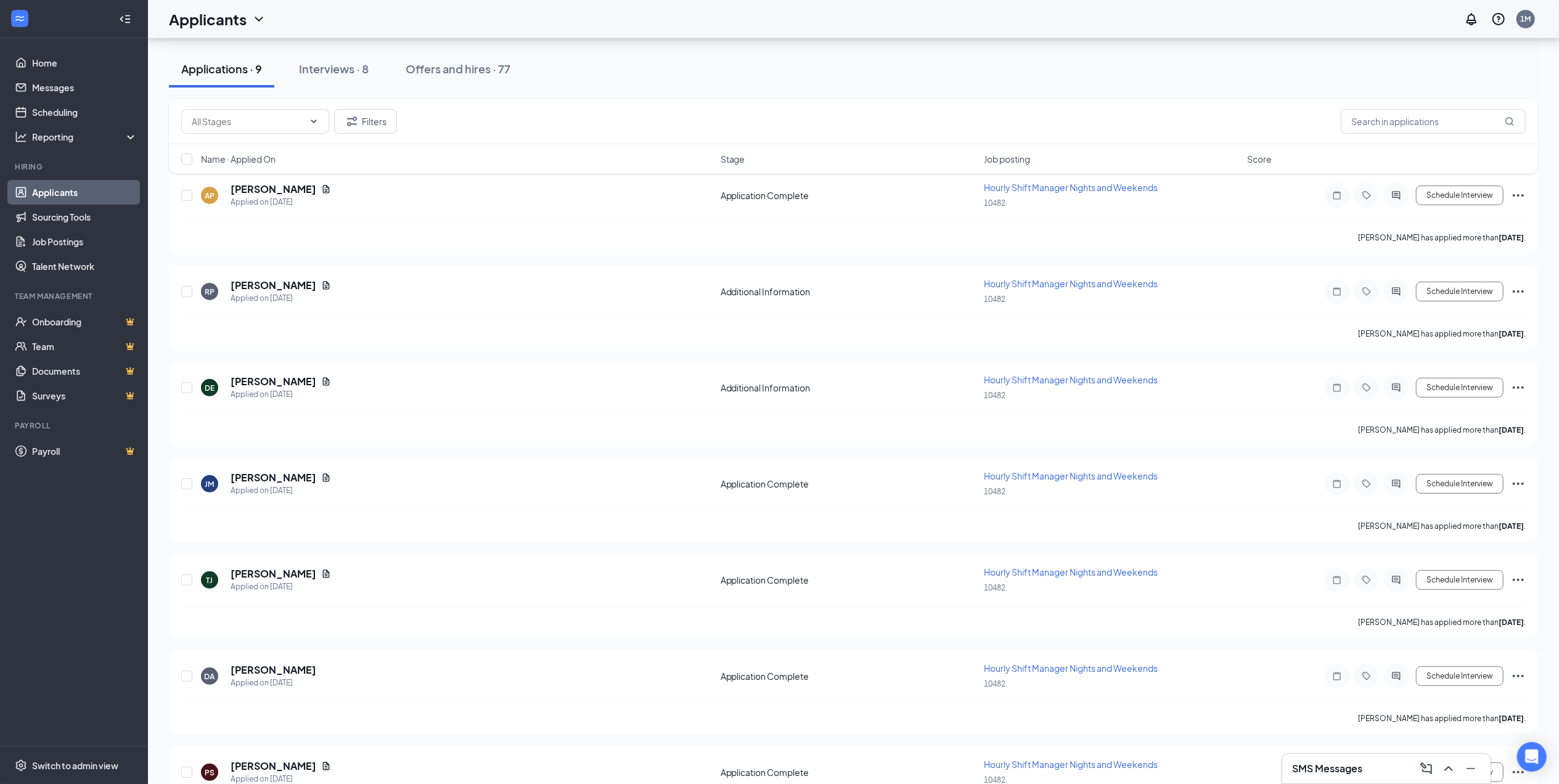
scroll to position [321, 0]
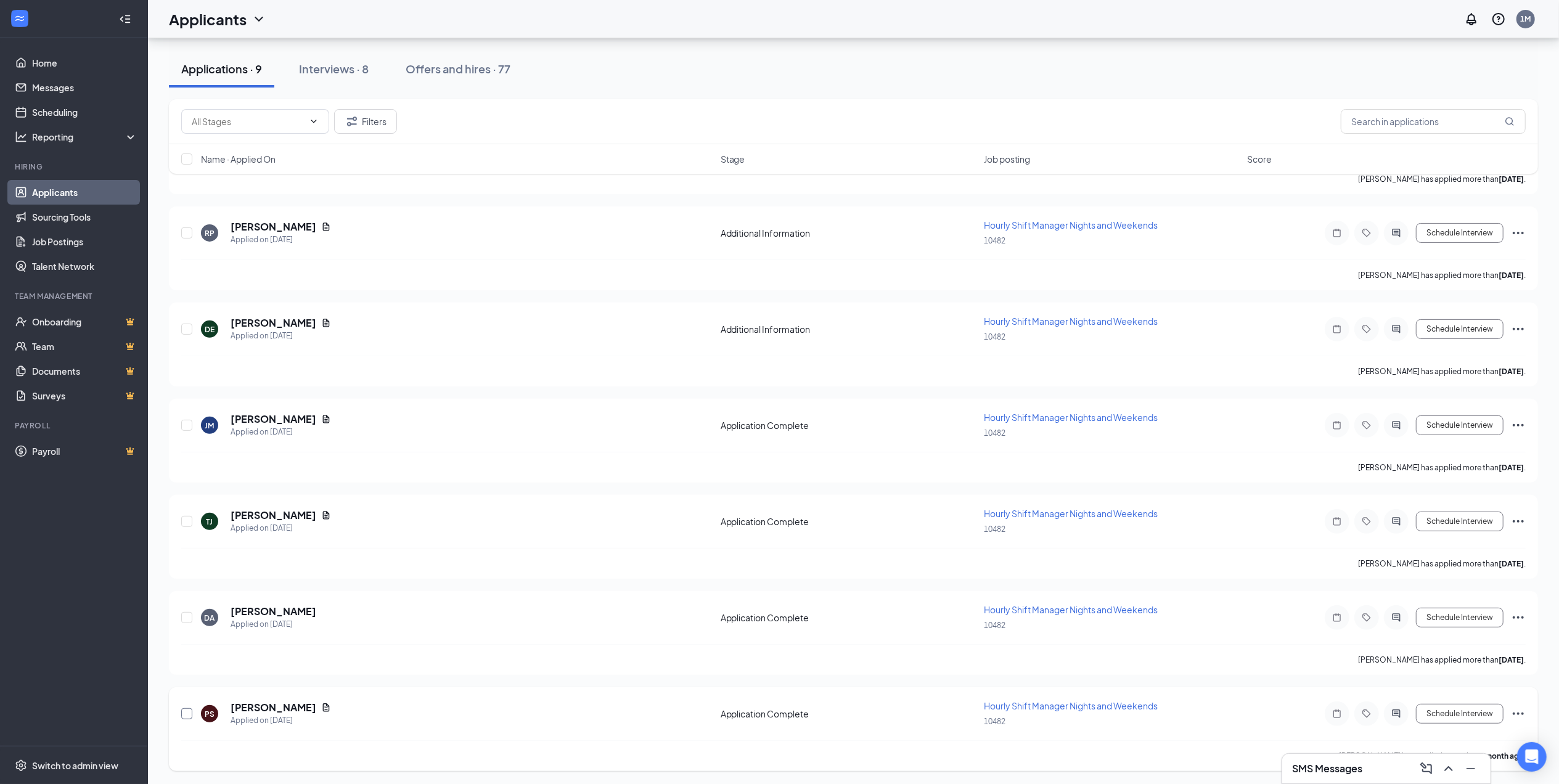
click at [190, 713] on input "checkbox" at bounding box center [187, 713] width 11 height 11
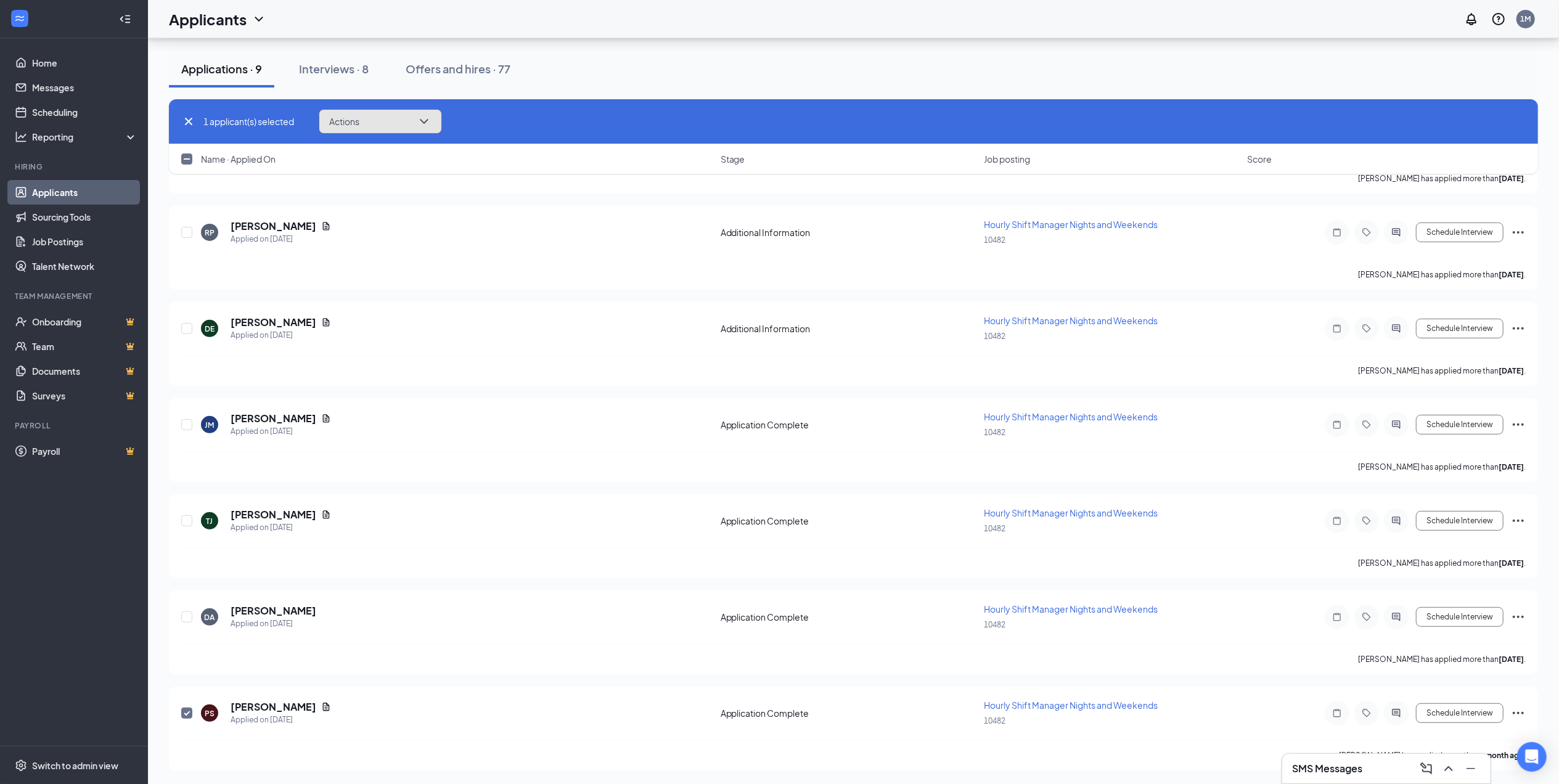
click at [429, 124] on icon "ChevronDown" at bounding box center [424, 121] width 15 height 15
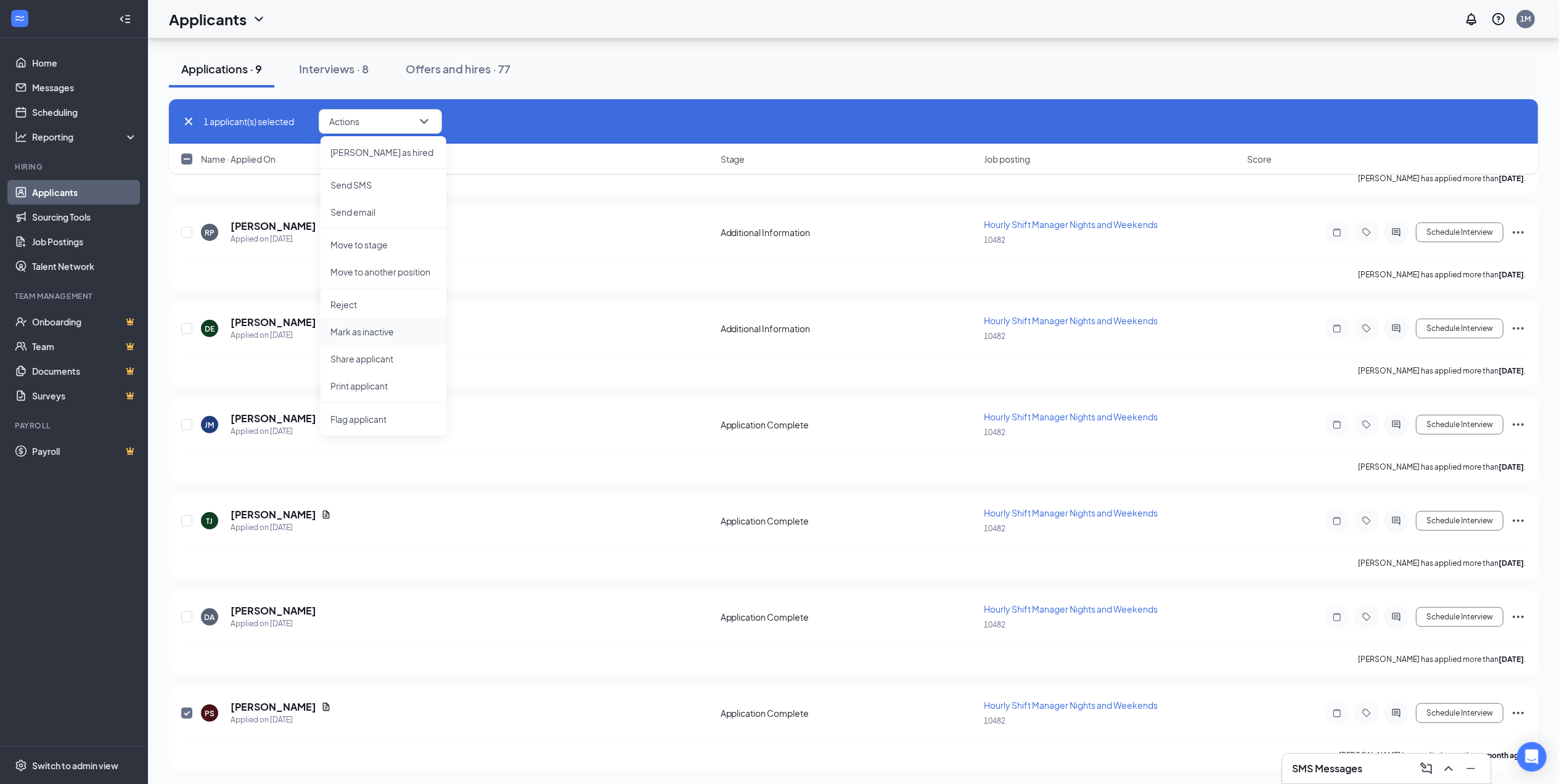
click at [376, 332] on p "Mark as inactive" at bounding box center [384, 331] width 106 height 12
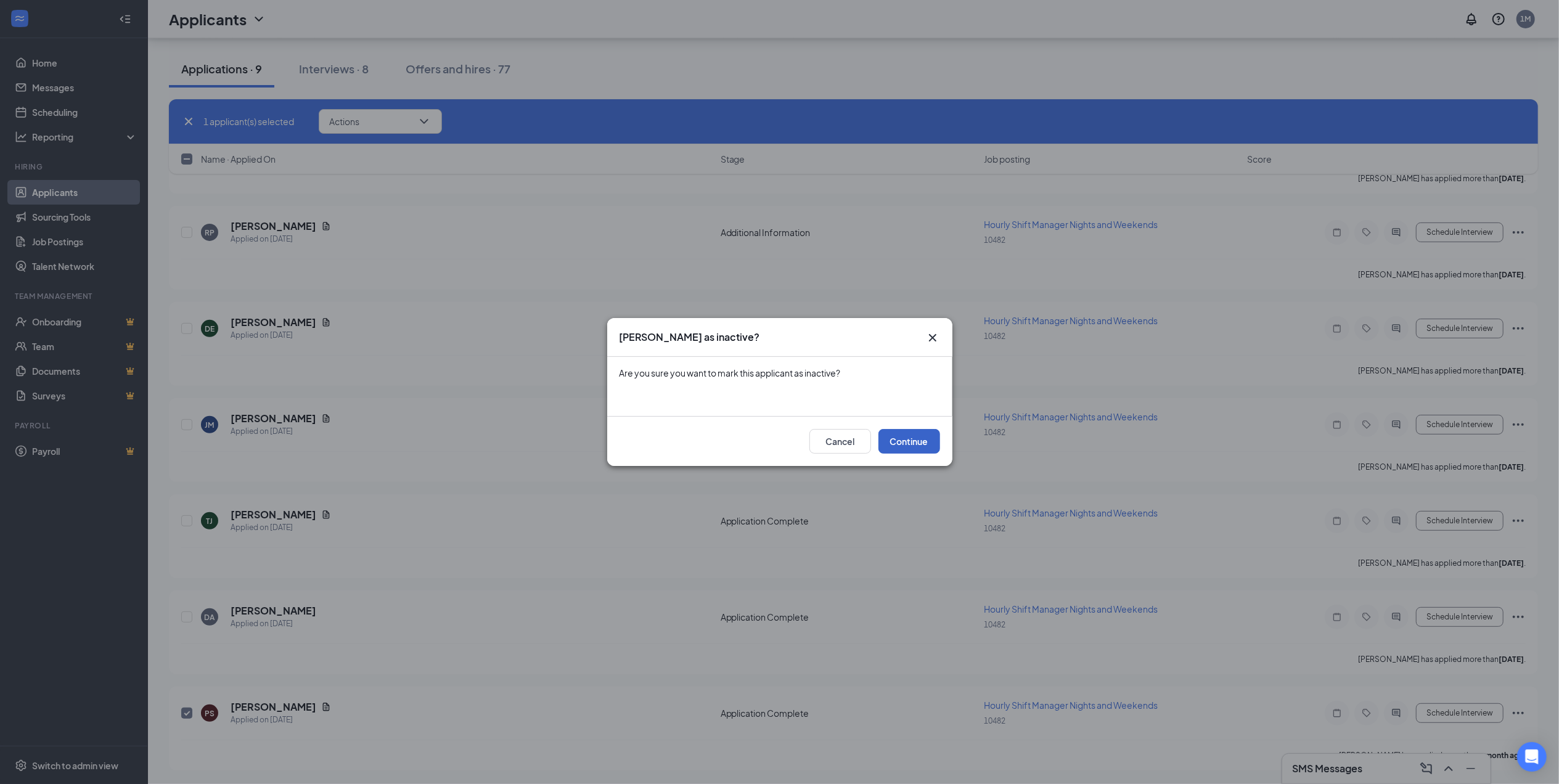
click at [915, 437] on button "Continue" at bounding box center [909, 441] width 62 height 25
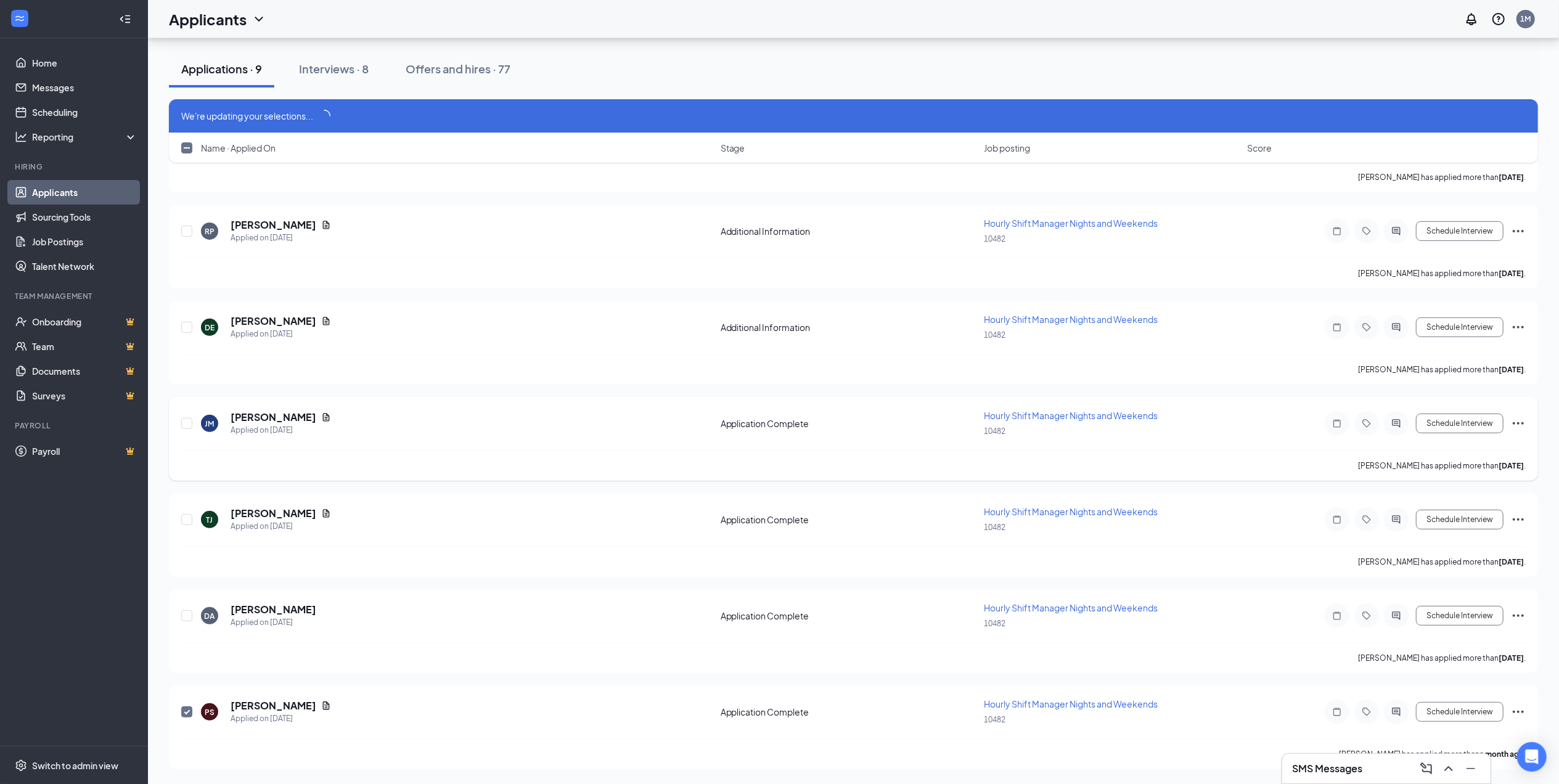
scroll to position [309, 0]
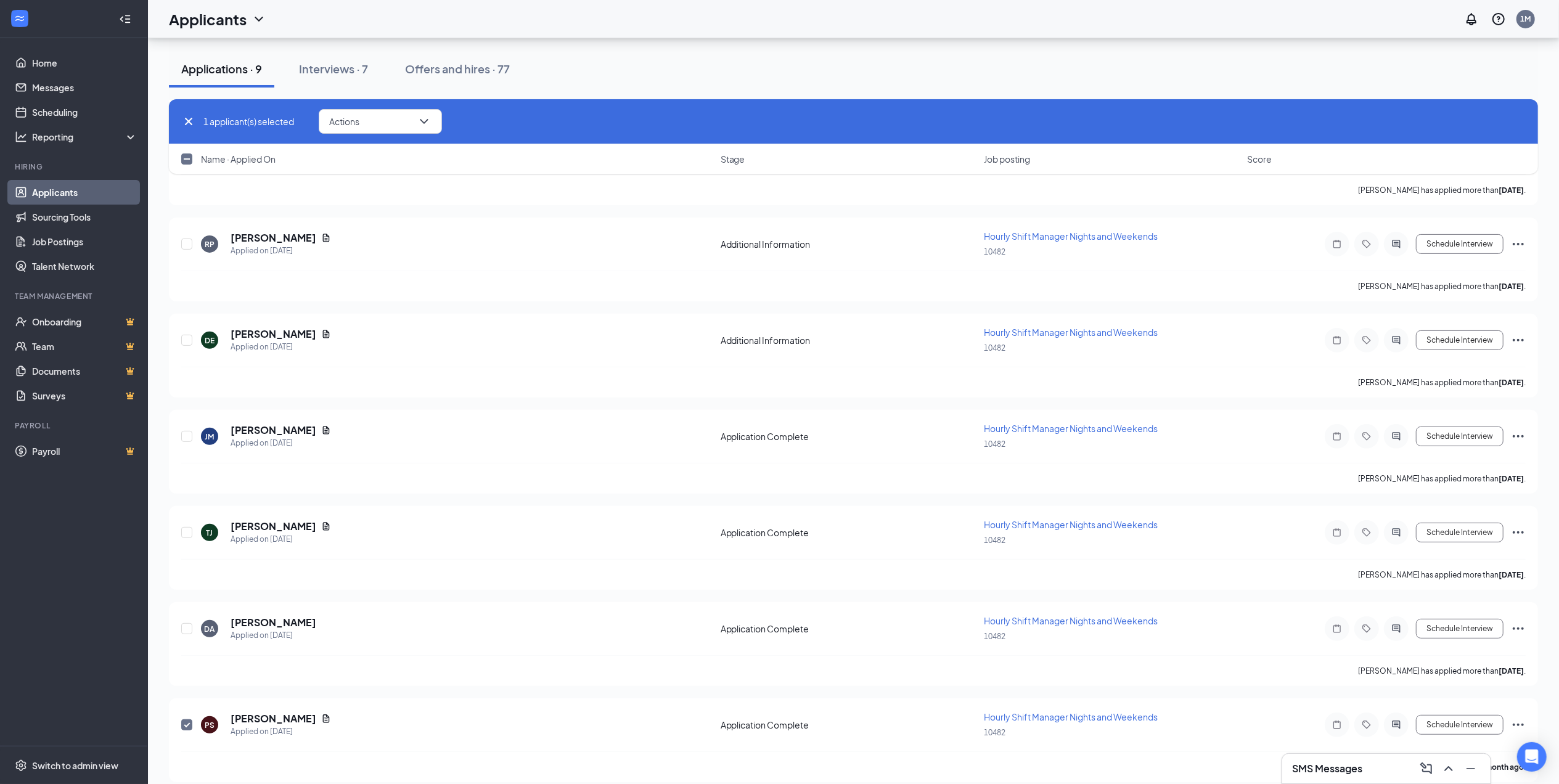
click at [95, 617] on ul "Home Messages Scheduling Reporting Hiring Applicants Sourcing Tools Job Posting…" at bounding box center [73, 392] width 147 height 708
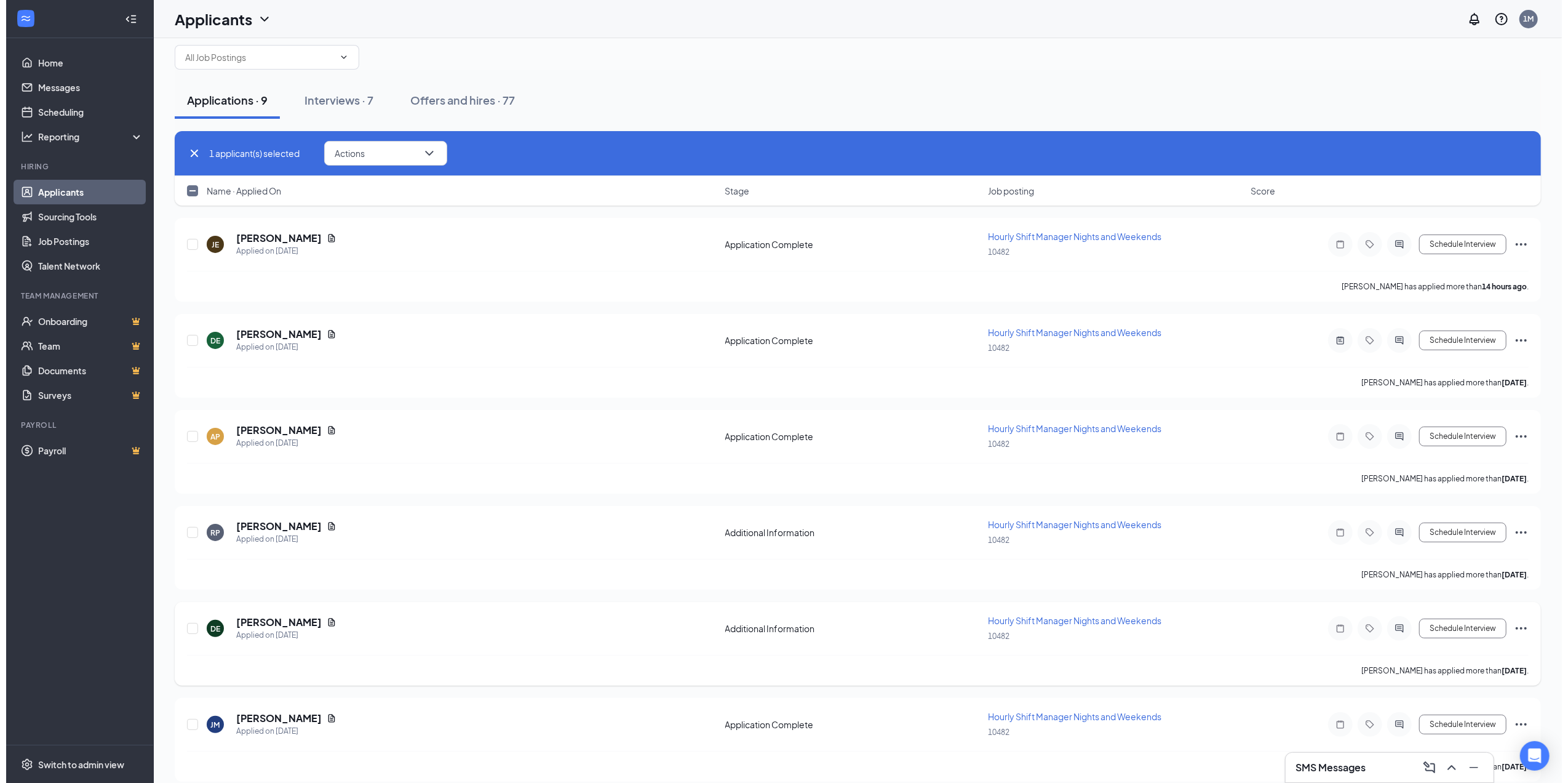
scroll to position [0, 0]
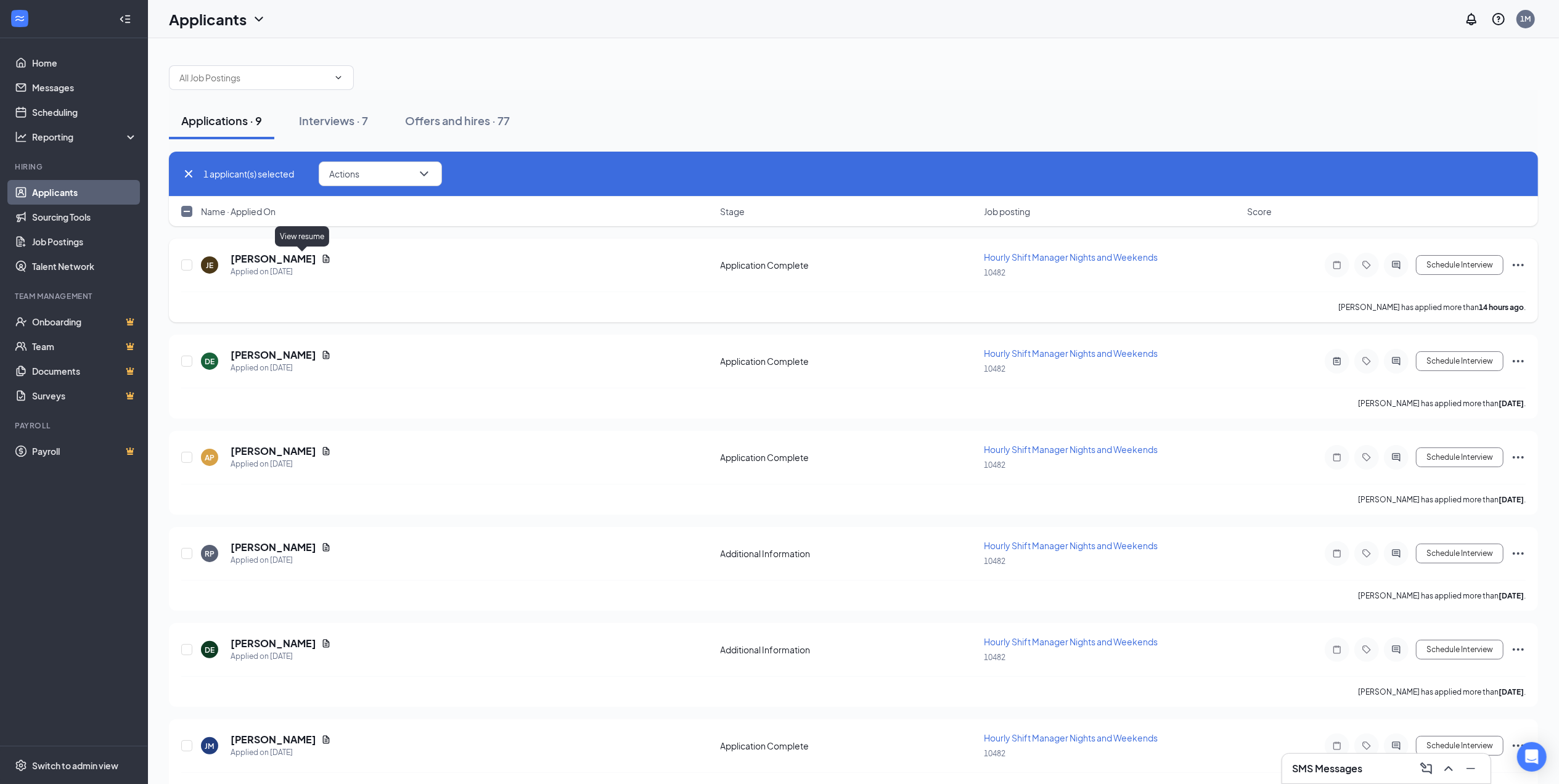
click at [323, 262] on icon "Document" at bounding box center [326, 259] width 6 height 8
checkbox input "false"
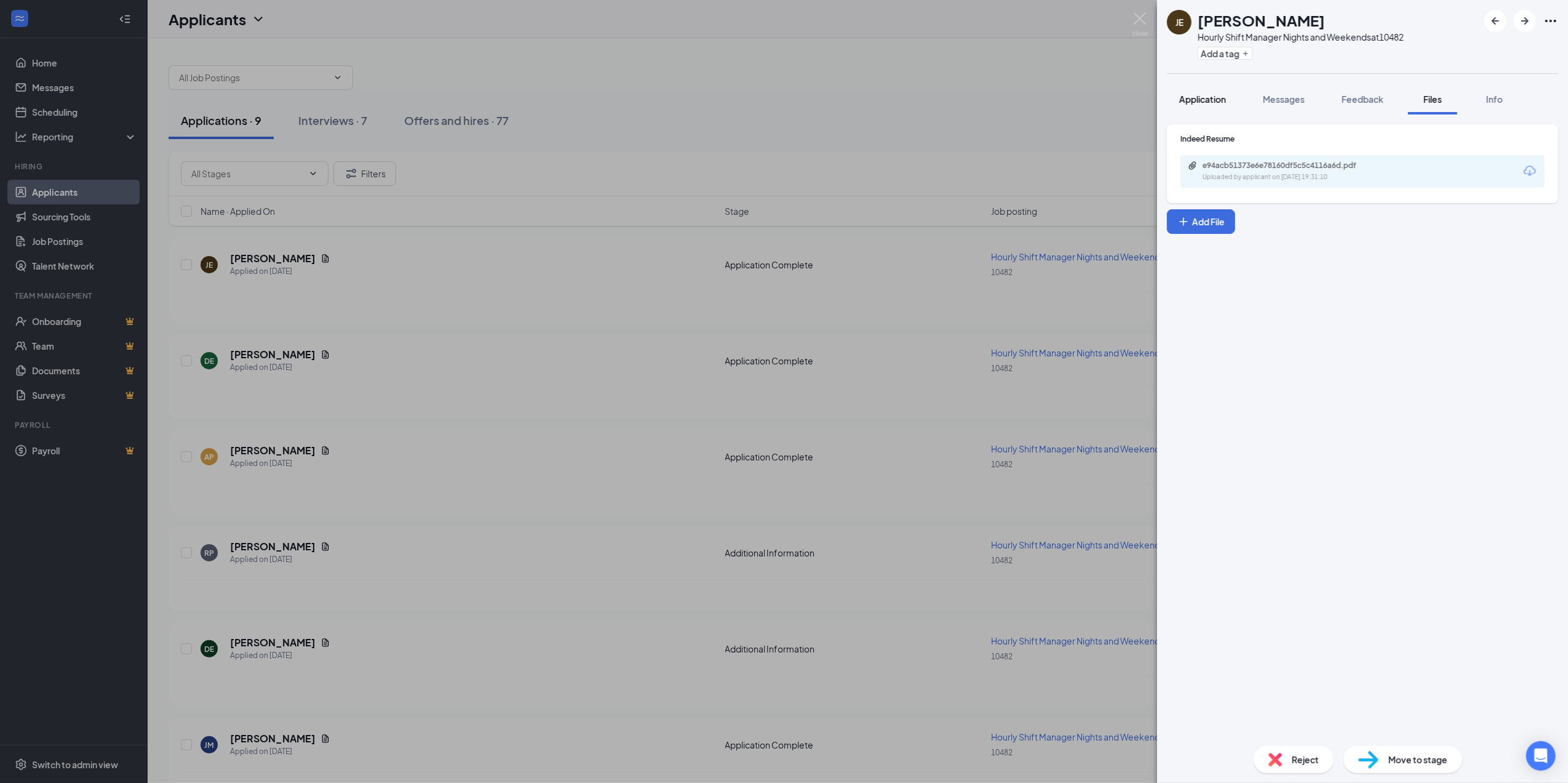
drag, startPoint x: 1201, startPoint y: 99, endPoint x: 1192, endPoint y: 107, distance: 12.0
click at [1199, 99] on span "Application" at bounding box center [1203, 99] width 47 height 11
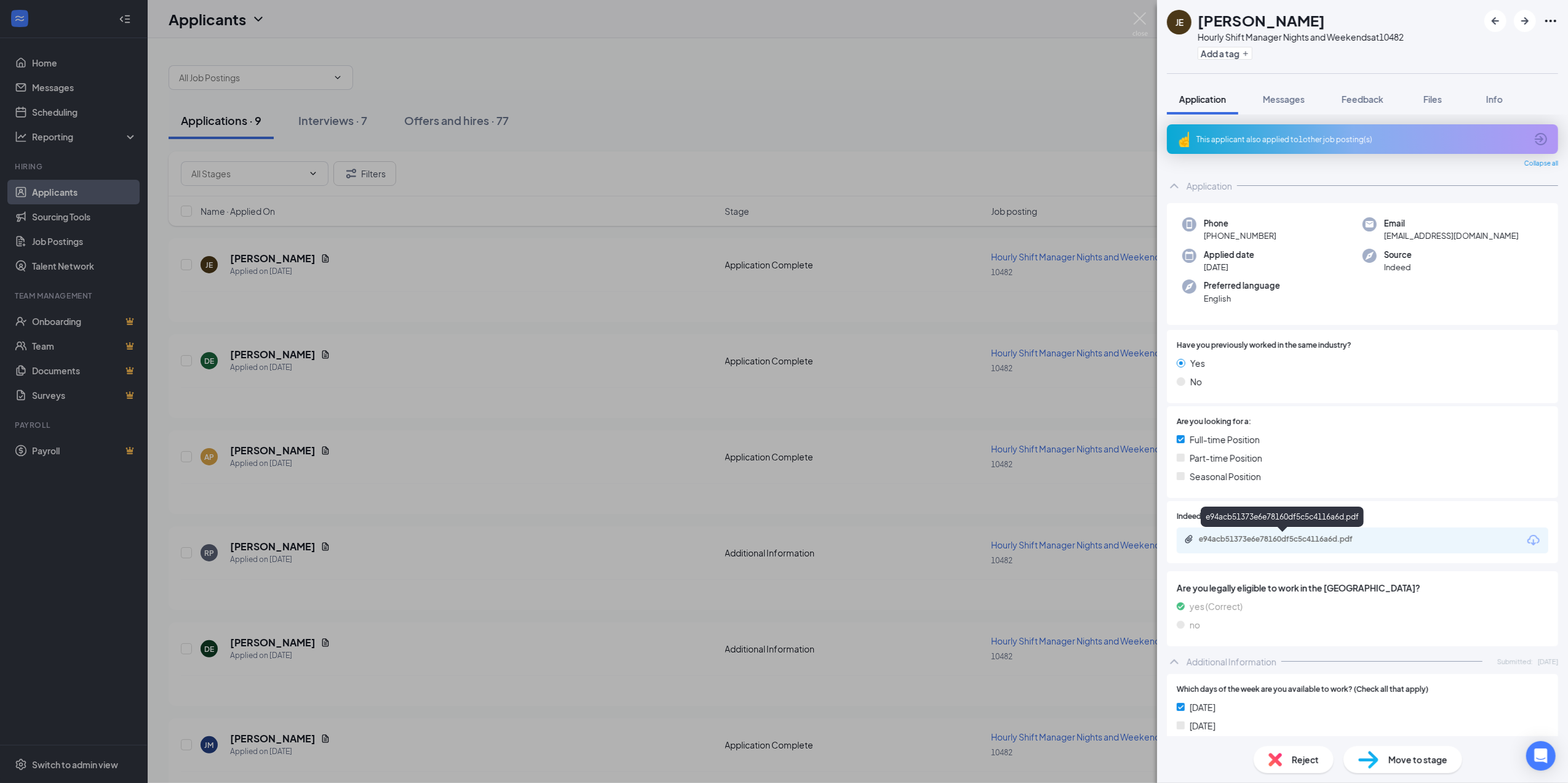
click at [1276, 540] on div "e94acb51373e6e78160df5c5c4116a6d.pdf" at bounding box center [1285, 539] width 172 height 10
